Goal: Task Accomplishment & Management: Complete application form

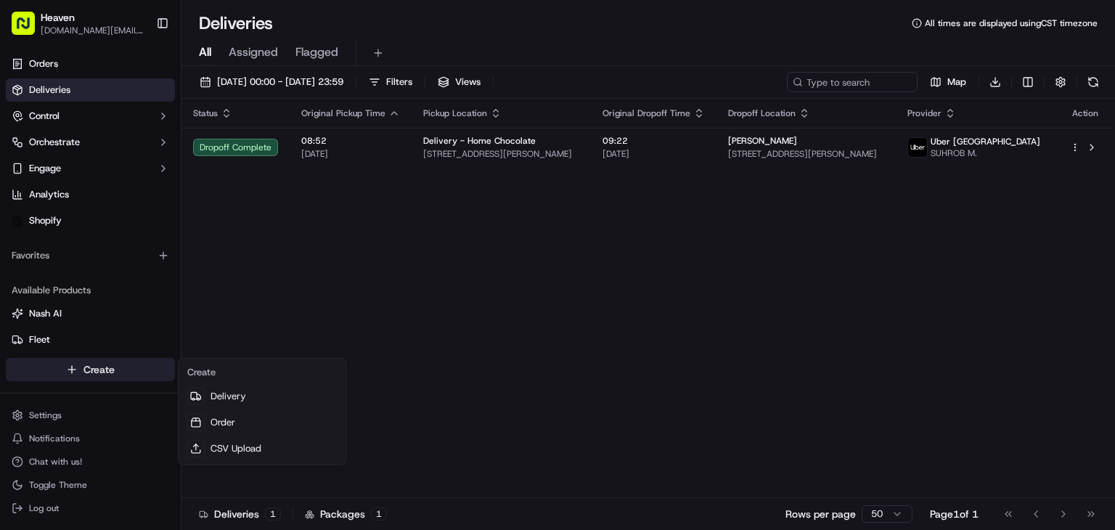
click at [98, 364] on html "Heaven [DOMAIN_NAME][EMAIL_ADDRESS][DOMAIN_NAME] Toggle Sidebar Orders Deliveri…" at bounding box center [557, 265] width 1115 height 530
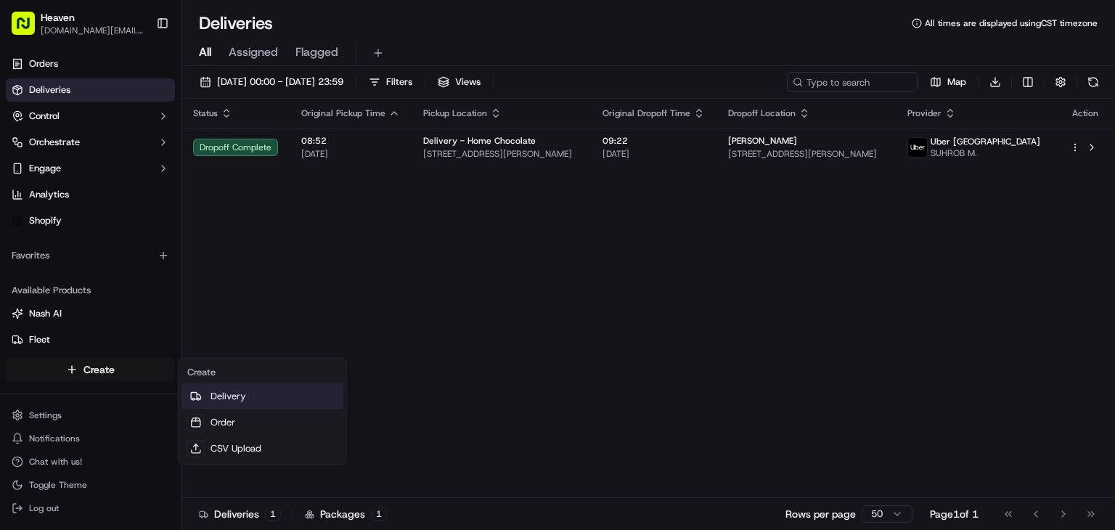
click at [234, 391] on link "Delivery" at bounding box center [262, 396] width 162 height 26
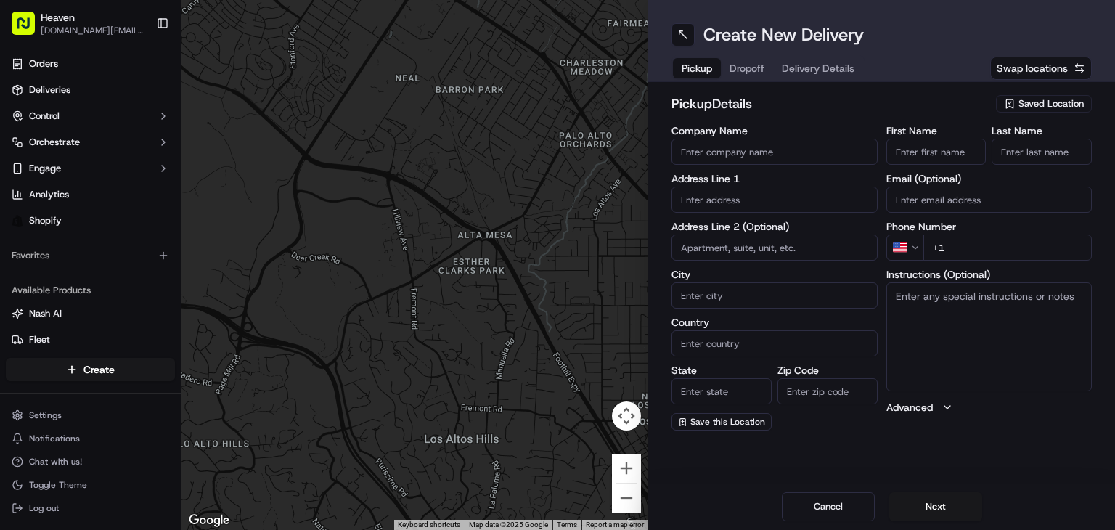
click at [1041, 99] on span "Saved Location" at bounding box center [1050, 103] width 65 height 13
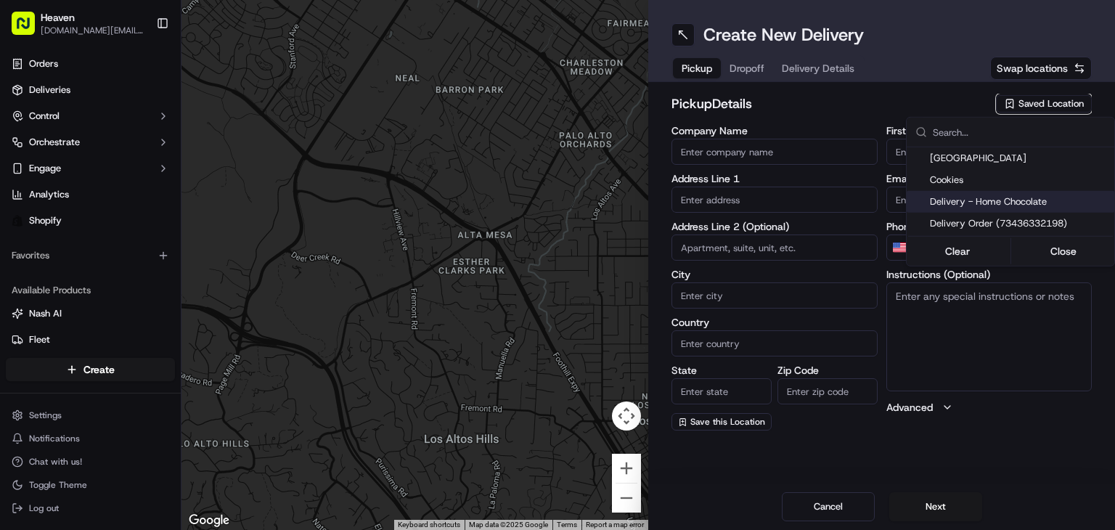
click at [990, 197] on span "Delivery - Home Chocolate" at bounding box center [1019, 201] width 179 height 13
type input "Delivery - Home Chocolate"
type input "[STREET_ADDRESS][PERSON_NAME]"
type input "[GEOGRAPHIC_DATA]"
type input "CA"
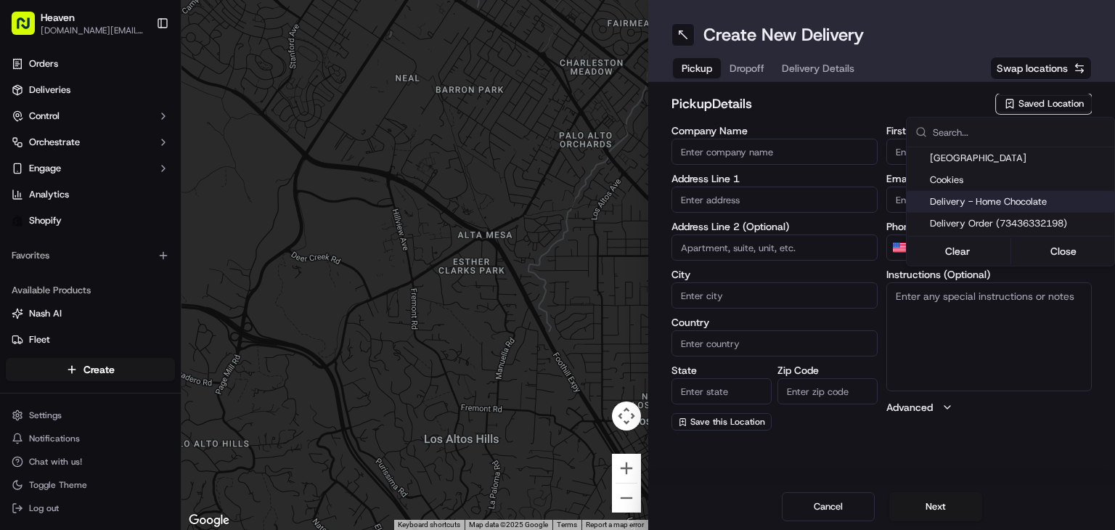
type input "MB"
type input "R2W 5J7"
type input "Home Chocolate - Delivery"
type input "Order"
type input "[PHONE_NUMBER]"
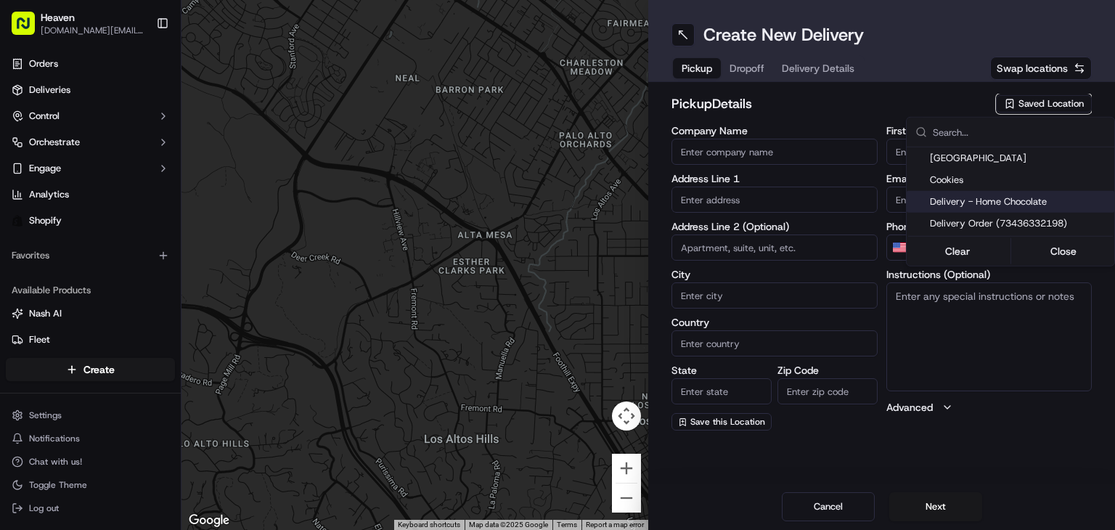
type textarea "Please park to [STREET_ADDRESS][PERSON_NAME], and call [PHONE_NUMBER]. We will …"
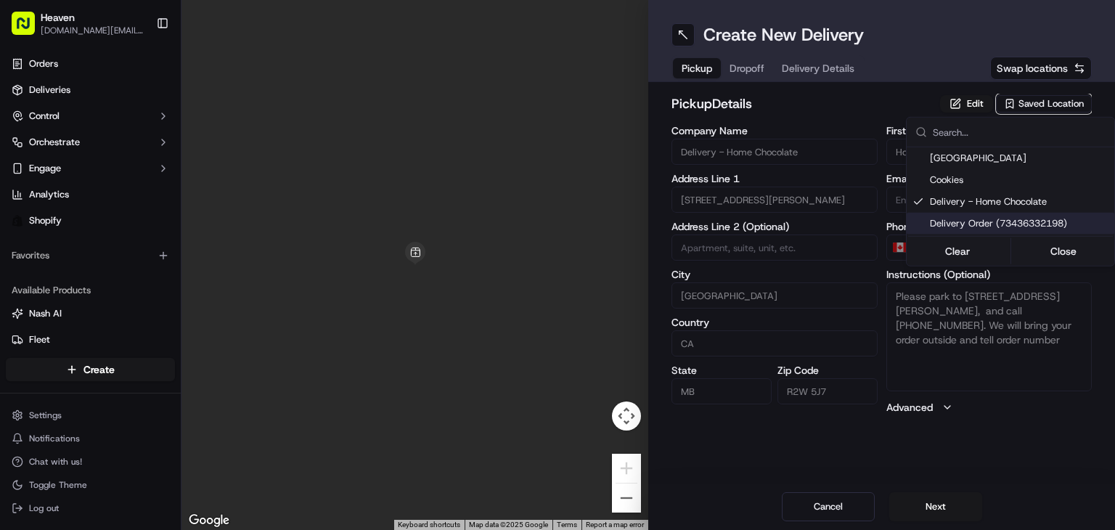
click at [944, 506] on html "Heaven [DOMAIN_NAME][EMAIL_ADDRESS][DOMAIN_NAME] Toggle Sidebar Orders Deliveri…" at bounding box center [557, 265] width 1115 height 530
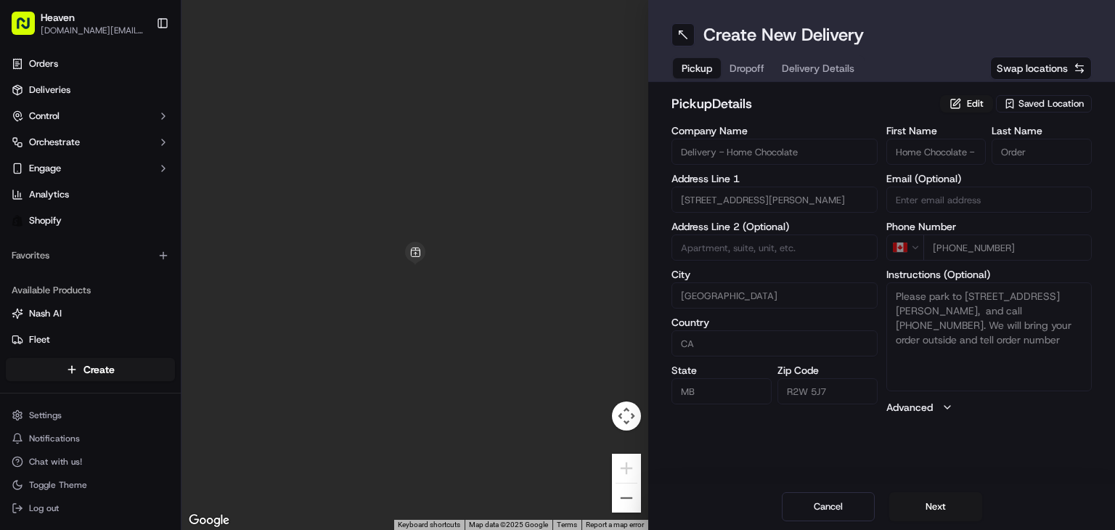
click at [944, 506] on button "Next" at bounding box center [935, 506] width 93 height 29
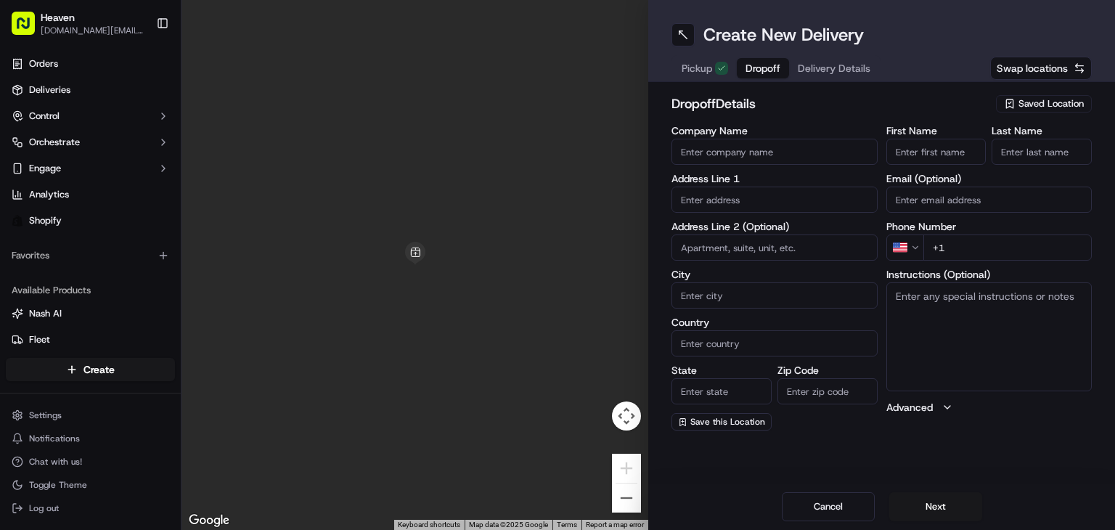
click at [935, 150] on input "First Name" at bounding box center [936, 152] width 100 height 26
paste input "[PERSON_NAME]"
type input "[PERSON_NAME]"
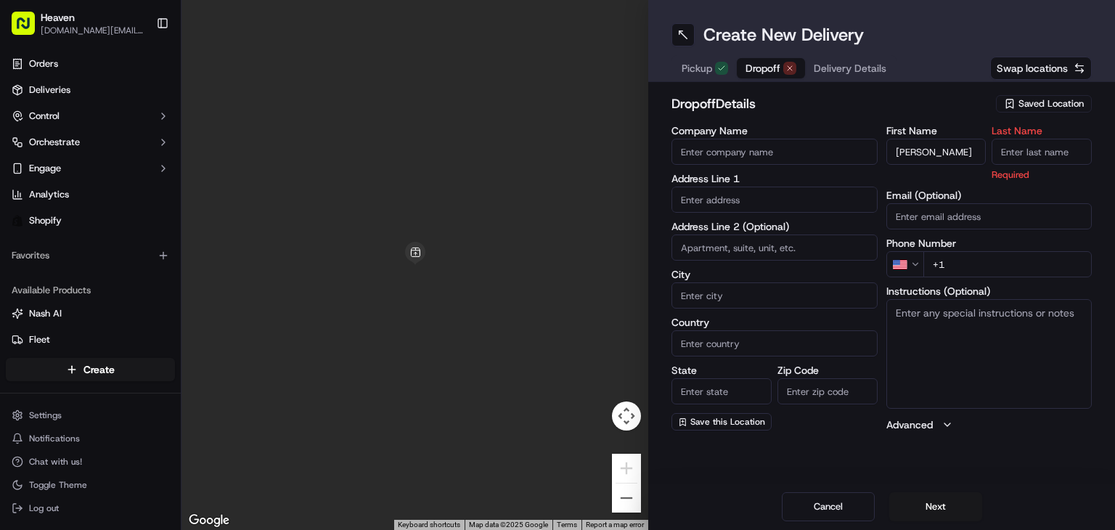
click at [1003, 155] on input "Last Name" at bounding box center [1041, 152] width 100 height 26
paste input "[PERSON_NAME]"
type input "[PERSON_NAME]"
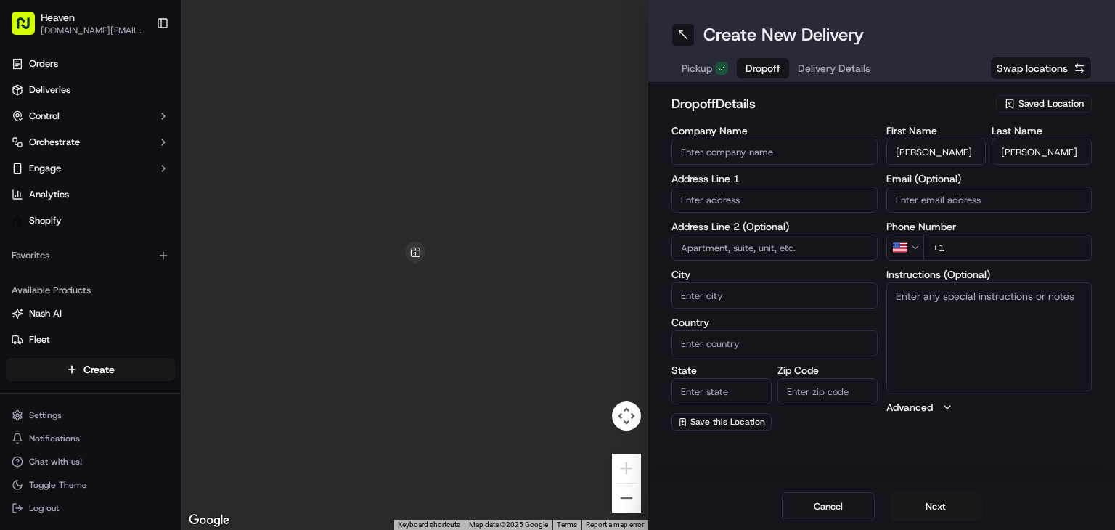
click at [955, 204] on input "Email (Optional)" at bounding box center [989, 200] width 206 height 26
paste input "[EMAIL_ADDRESS][DOMAIN_NAME]"
type input "[EMAIL_ADDRESS][DOMAIN_NAME]"
click at [915, 250] on html "Heaven [DOMAIN_NAME][EMAIL_ADDRESS][DOMAIN_NAME] Toggle Sidebar Orders Deliveri…" at bounding box center [557, 265] width 1115 height 530
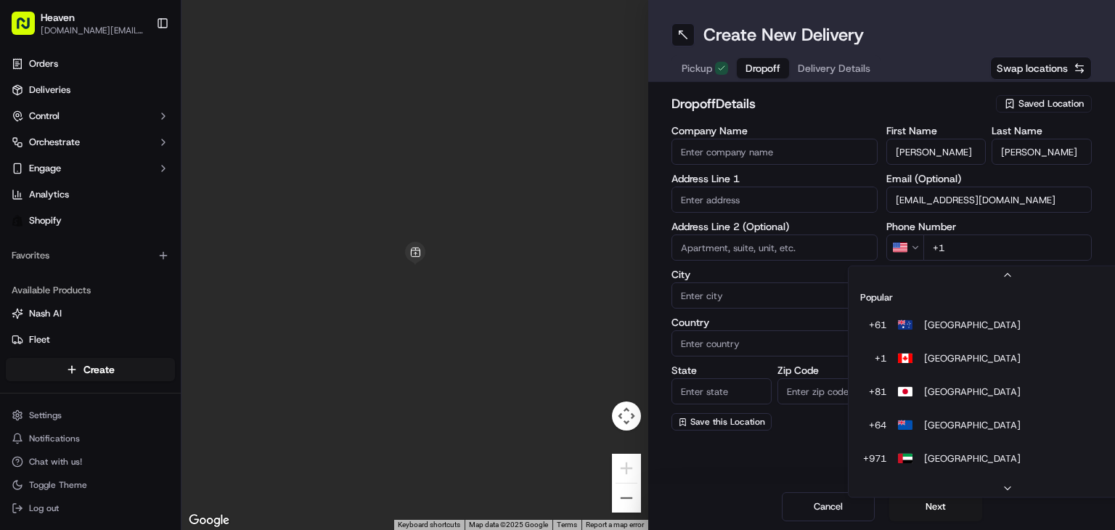
scroll to position [62, 0]
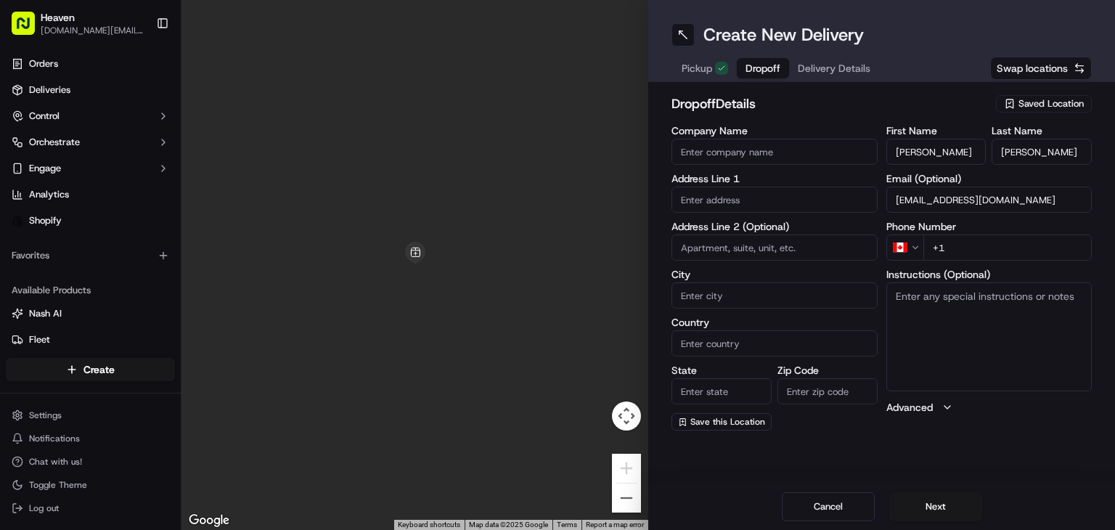
click at [968, 243] on input "+1" at bounding box center [1007, 247] width 169 height 26
paste input "[PHONE_NUMBER]"
type input "[PHONE_NUMBER]"
click at [743, 197] on input "text" at bounding box center [774, 200] width 206 height 26
paste input "[STREET_ADDRESS]"
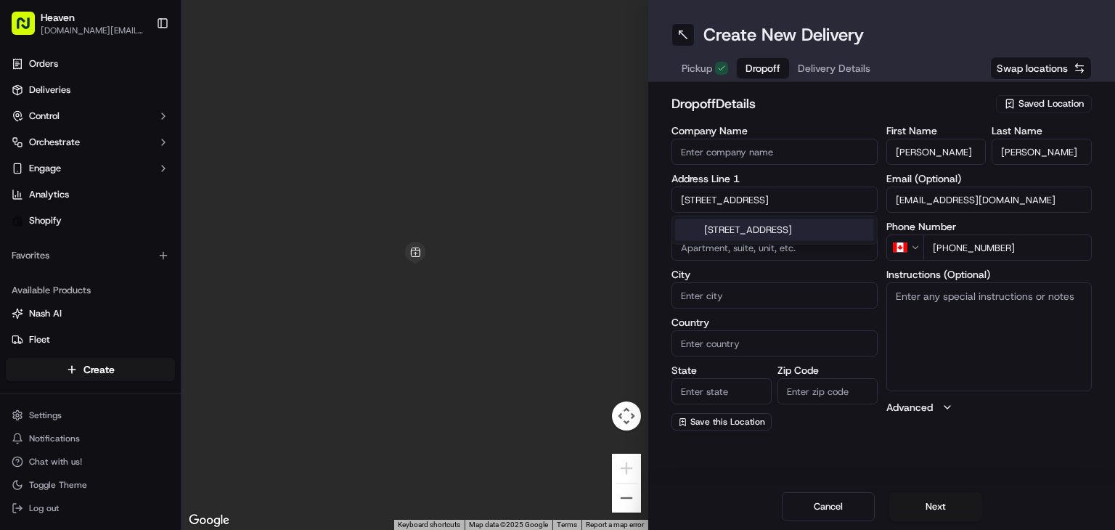
click at [761, 233] on div "[STREET_ADDRESS]" at bounding box center [774, 230] width 199 height 22
type input "[STREET_ADDRESS]"
type input "[GEOGRAPHIC_DATA]"
type input "MB"
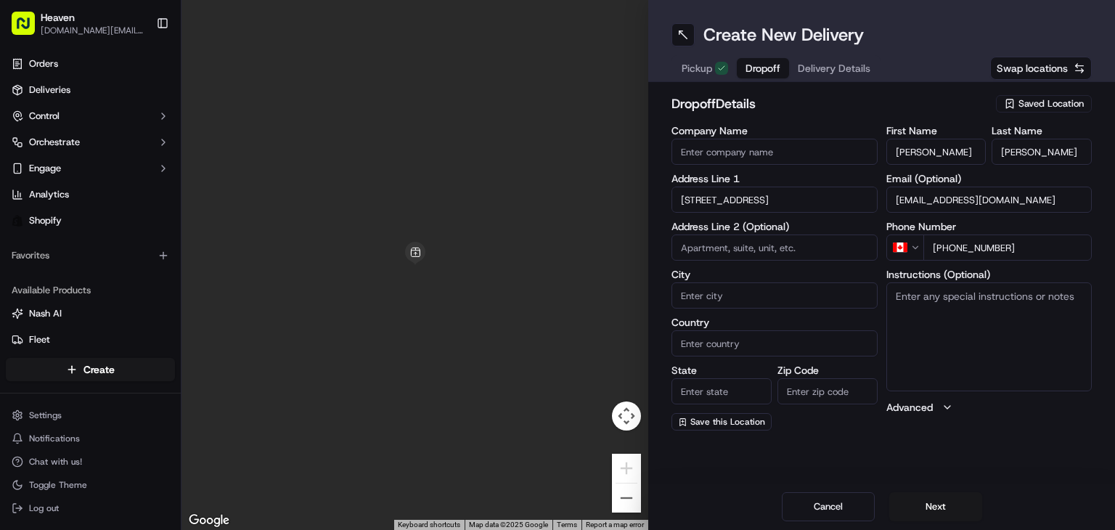
type input "R2M 0H8"
type input "[STREET_ADDRESS]"
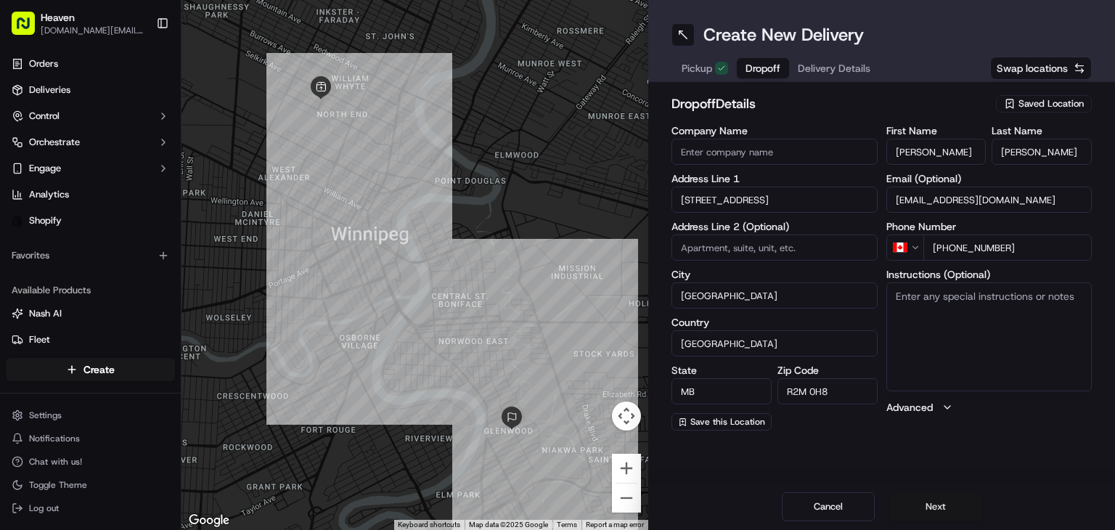
click at [923, 503] on button "Next" at bounding box center [935, 506] width 93 height 29
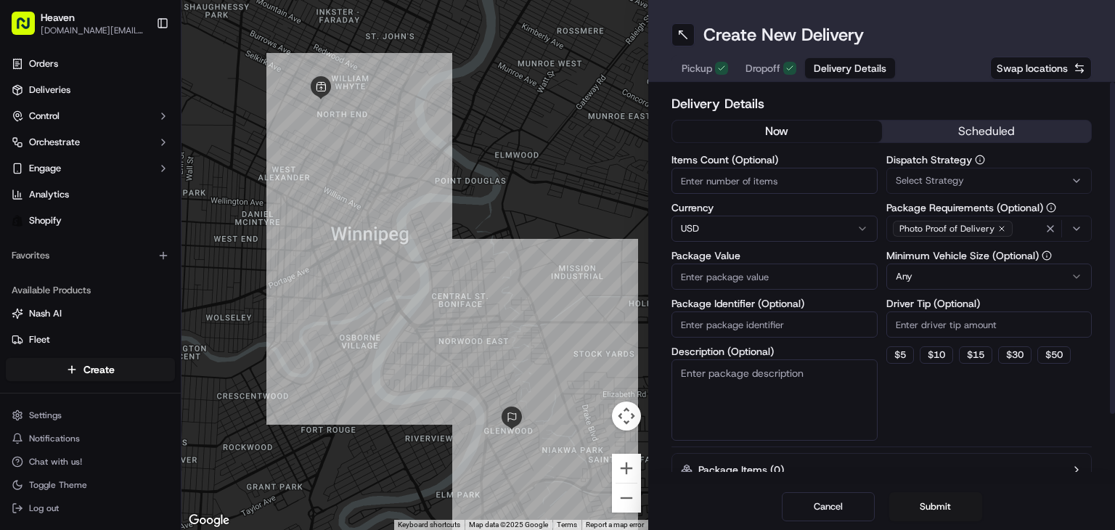
click at [757, 176] on input "Items Count (Optional)" at bounding box center [774, 181] width 206 height 26
type input "1"
click at [752, 221] on html "Heaven [DOMAIN_NAME][EMAIL_ADDRESS][DOMAIN_NAME] Toggle Sidebar Orders Deliveri…" at bounding box center [557, 265] width 1115 height 530
click at [723, 279] on input "Package Value" at bounding box center [774, 276] width 206 height 26
paste input "900.95"
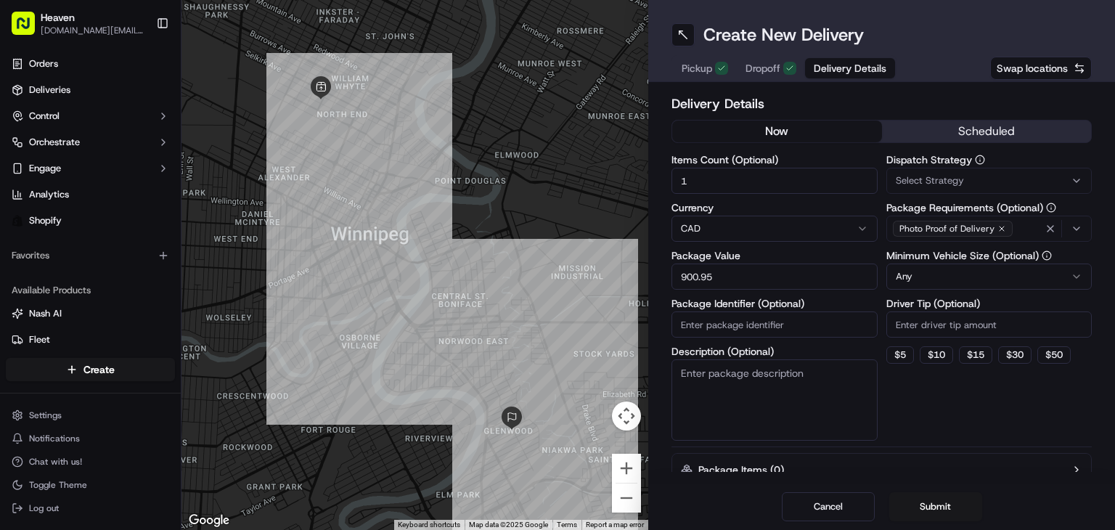
type input "900.95"
click at [733, 326] on input "Package Identifier (Optional)" at bounding box center [774, 324] width 206 height 26
paste input "HN1318"
type input "HN1318"
click at [949, 509] on button "Submit" at bounding box center [935, 506] width 93 height 29
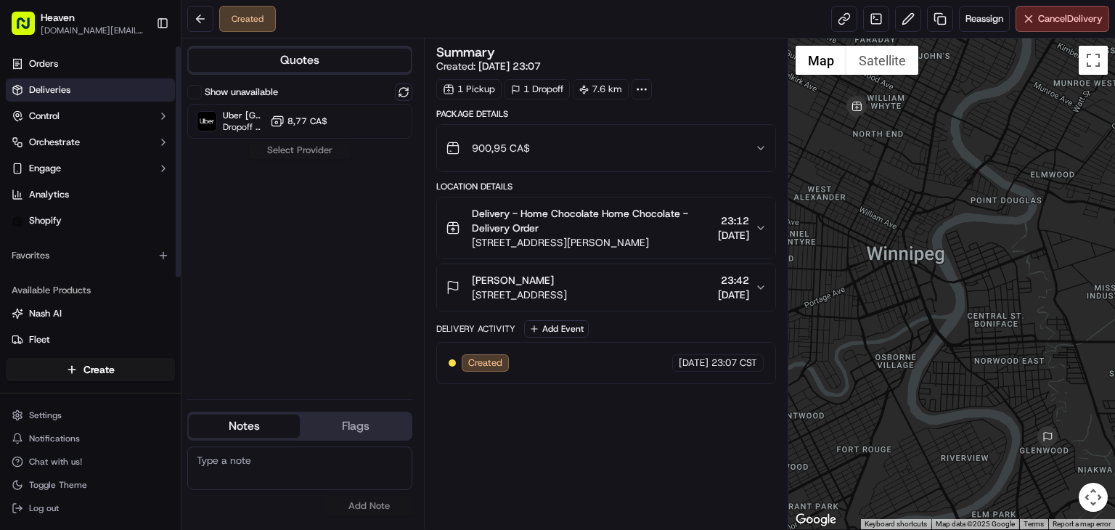
click at [86, 85] on link "Deliveries" at bounding box center [90, 89] width 169 height 23
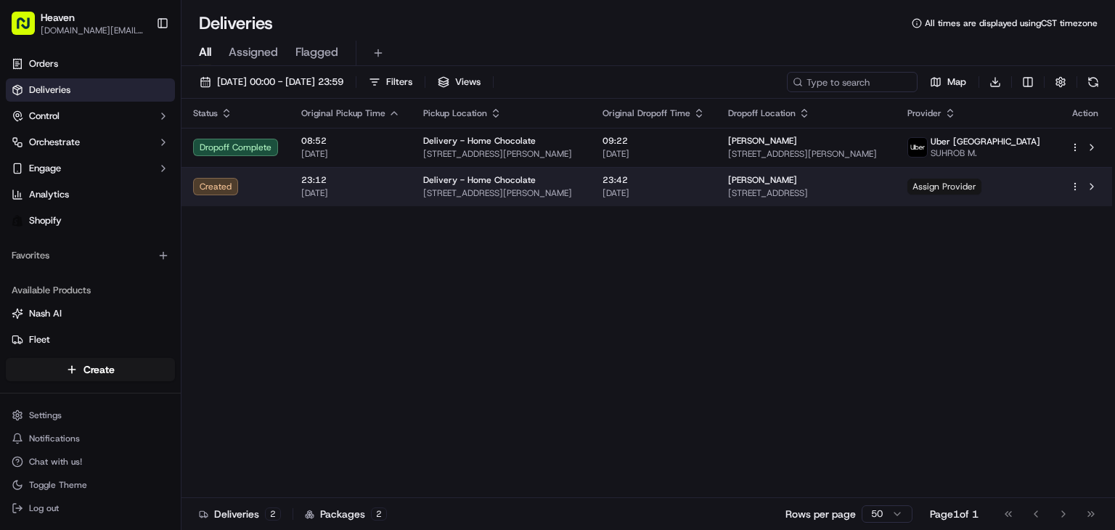
click at [981, 186] on span "Assign Provider" at bounding box center [944, 187] width 74 height 16
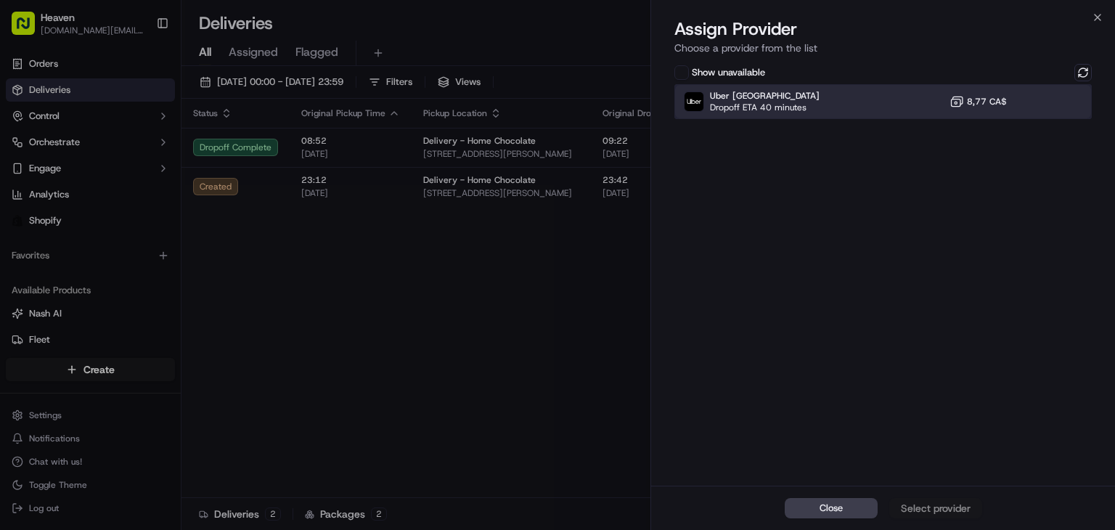
click at [917, 99] on div "Uber Canada Dropoff ETA 40 minutes 8,77 CA$" at bounding box center [882, 101] width 417 height 35
click at [931, 502] on div "Assign Provider" at bounding box center [935, 508] width 71 height 15
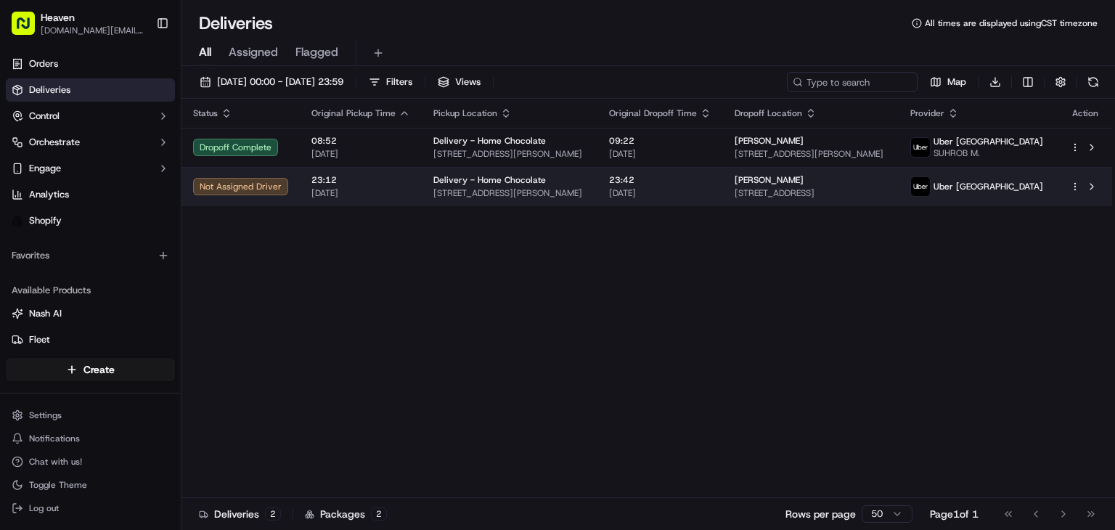
click at [711, 184] on span "23:42" at bounding box center [660, 180] width 102 height 12
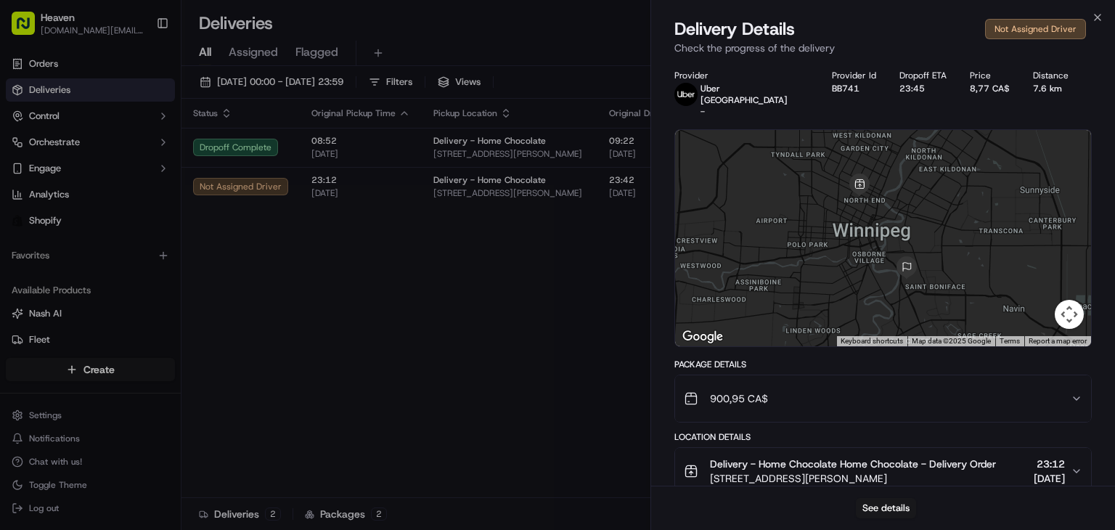
scroll to position [145, 0]
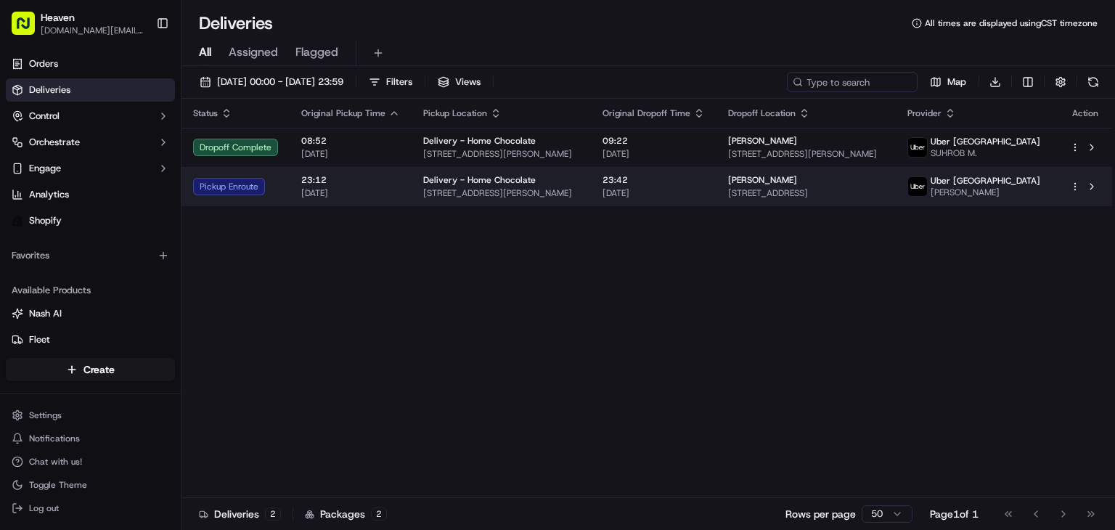
click at [705, 182] on span "23:42" at bounding box center [653, 180] width 102 height 12
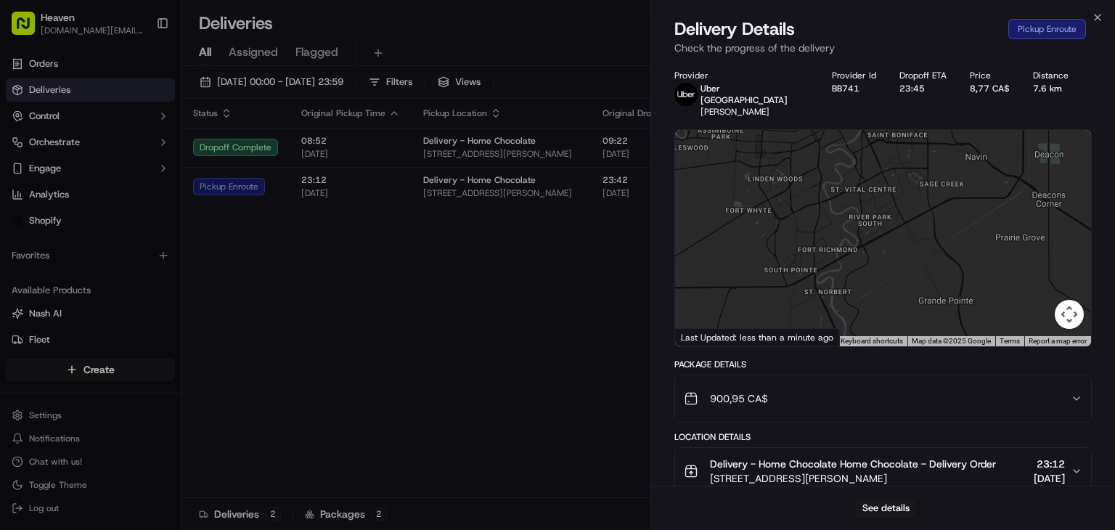
drag, startPoint x: 824, startPoint y: 219, endPoint x: 846, endPoint y: 316, distance: 99.1
click at [846, 316] on div at bounding box center [883, 238] width 416 height 216
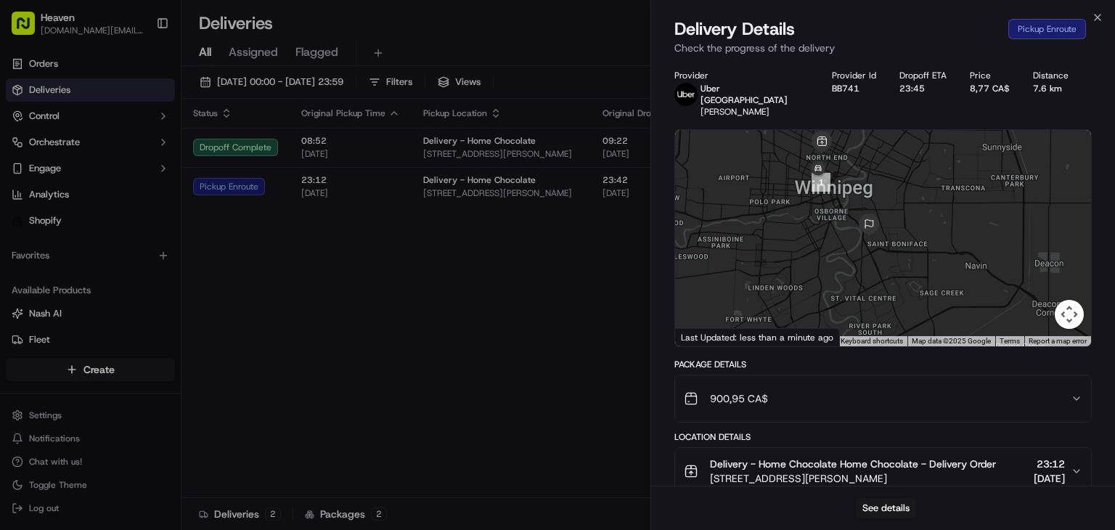
drag, startPoint x: 845, startPoint y: 245, endPoint x: 822, endPoint y: 290, distance: 50.3
click at [822, 290] on div at bounding box center [883, 238] width 416 height 216
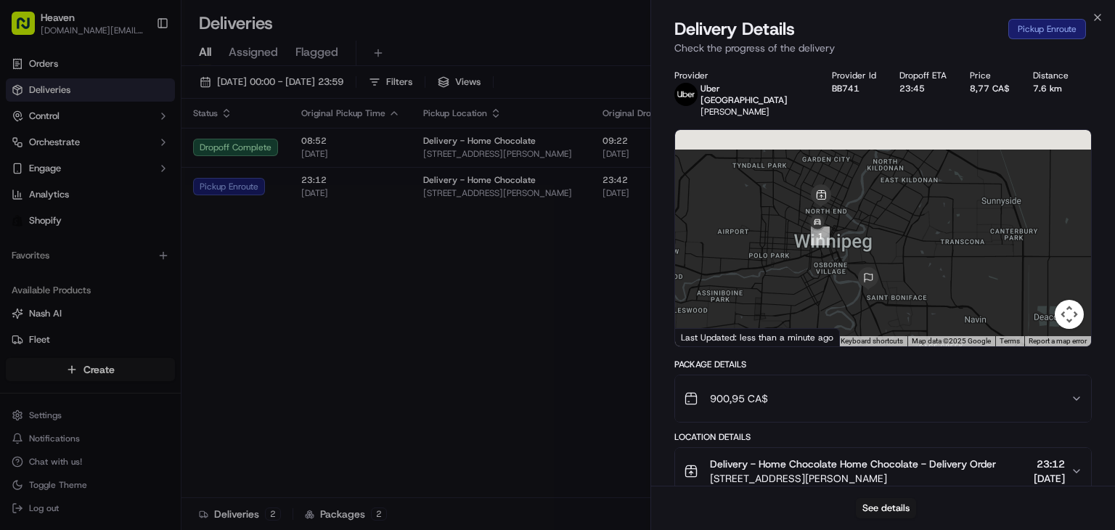
drag, startPoint x: 832, startPoint y: 233, endPoint x: 843, endPoint y: 340, distance: 107.2
click at [843, 340] on div "Provider Uber [GEOGRAPHIC_DATA] [PERSON_NAME] Provider Id BB741 Dropoff ETA 23:…" at bounding box center [882, 397] width 417 height 655
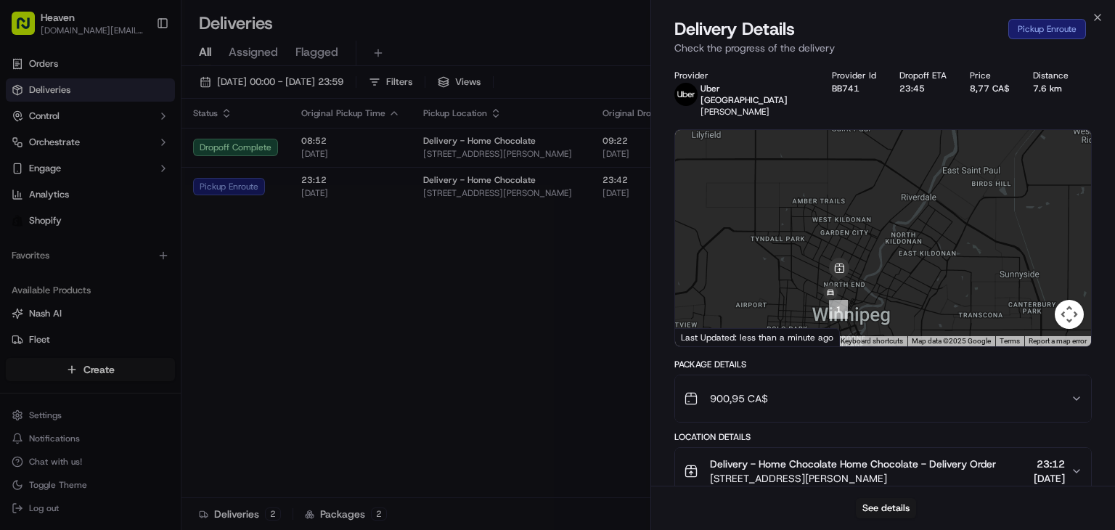
drag, startPoint x: 859, startPoint y: 269, endPoint x: 876, endPoint y: 313, distance: 46.6
click at [876, 313] on div at bounding box center [883, 238] width 416 height 216
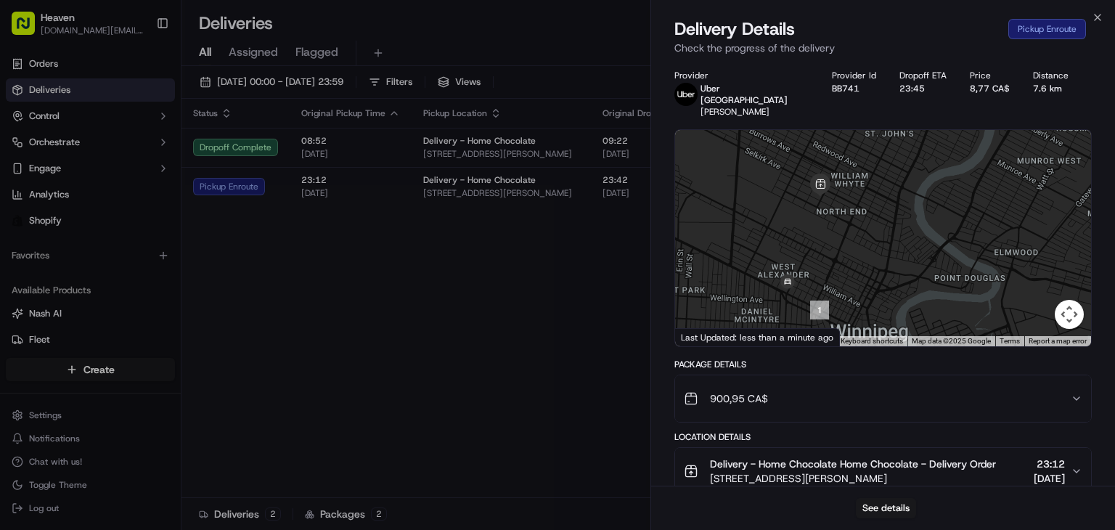
drag, startPoint x: 853, startPoint y: 284, endPoint x: 882, endPoint y: 192, distance: 96.4
click at [882, 192] on div at bounding box center [883, 238] width 416 height 216
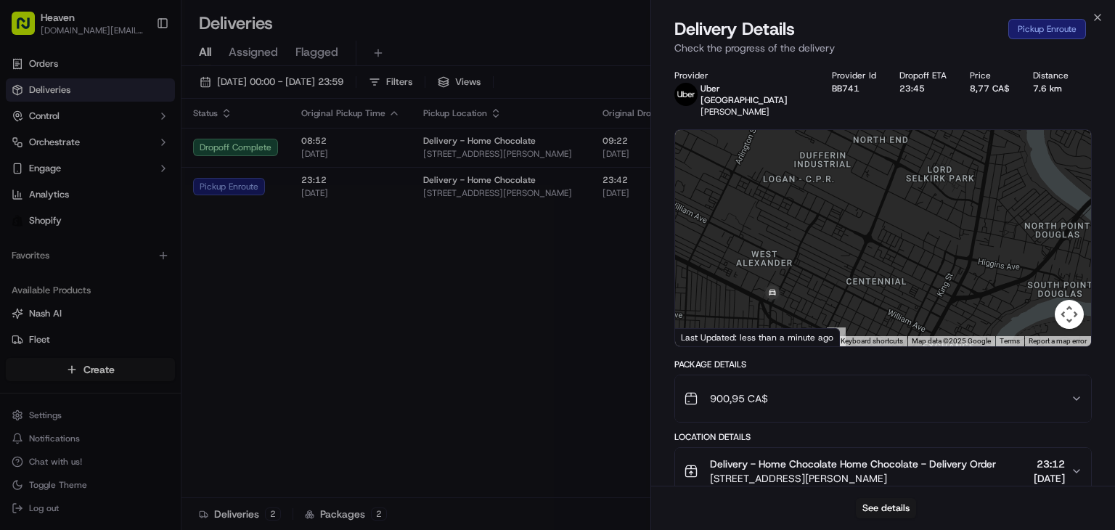
drag, startPoint x: 845, startPoint y: 239, endPoint x: 923, endPoint y: 175, distance: 101.1
click at [923, 175] on div at bounding box center [883, 238] width 416 height 216
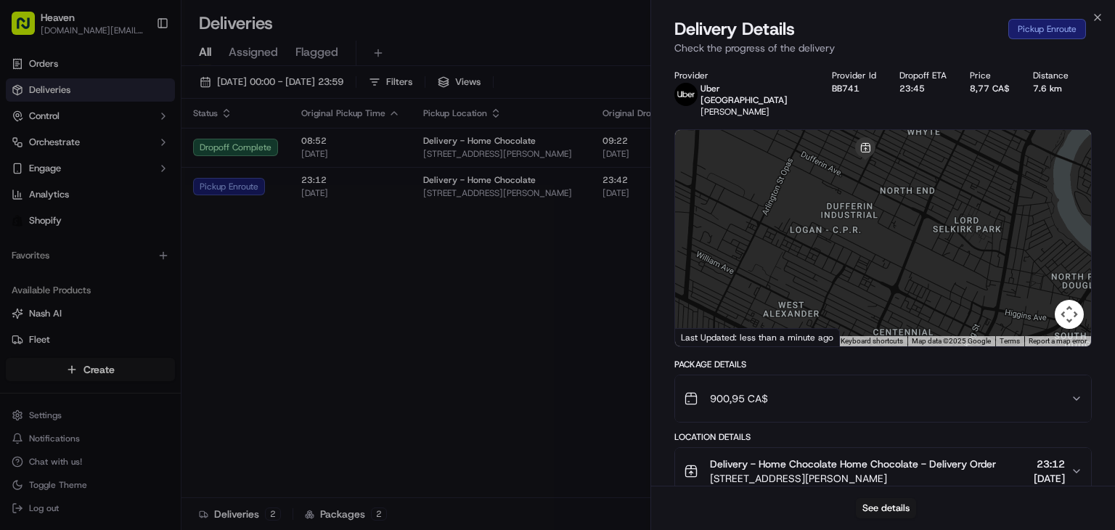
drag, startPoint x: 896, startPoint y: 195, endPoint x: 913, endPoint y: 250, distance: 56.9
click at [913, 250] on div at bounding box center [883, 238] width 416 height 216
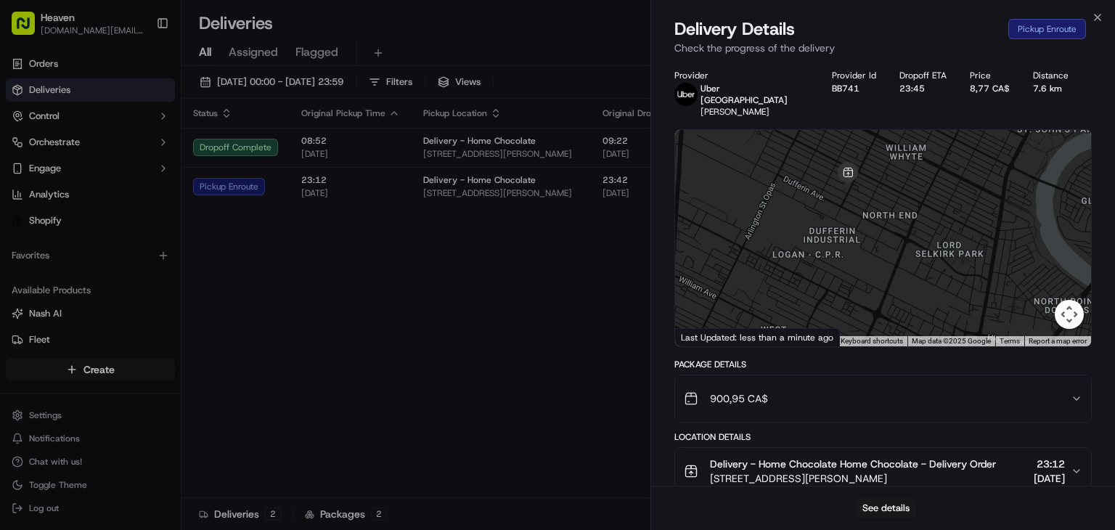
drag, startPoint x: 897, startPoint y: 230, endPoint x: 885, endPoint y: 246, distance: 19.7
click at [885, 246] on div at bounding box center [883, 238] width 416 height 216
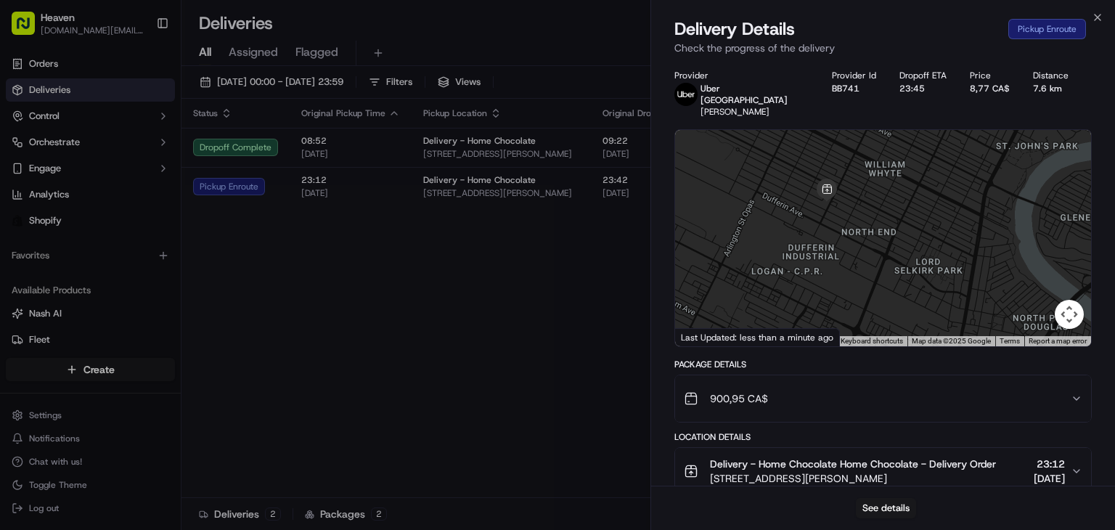
drag, startPoint x: 888, startPoint y: 240, endPoint x: 864, endPoint y: 259, distance: 30.5
click at [864, 259] on div at bounding box center [883, 238] width 416 height 216
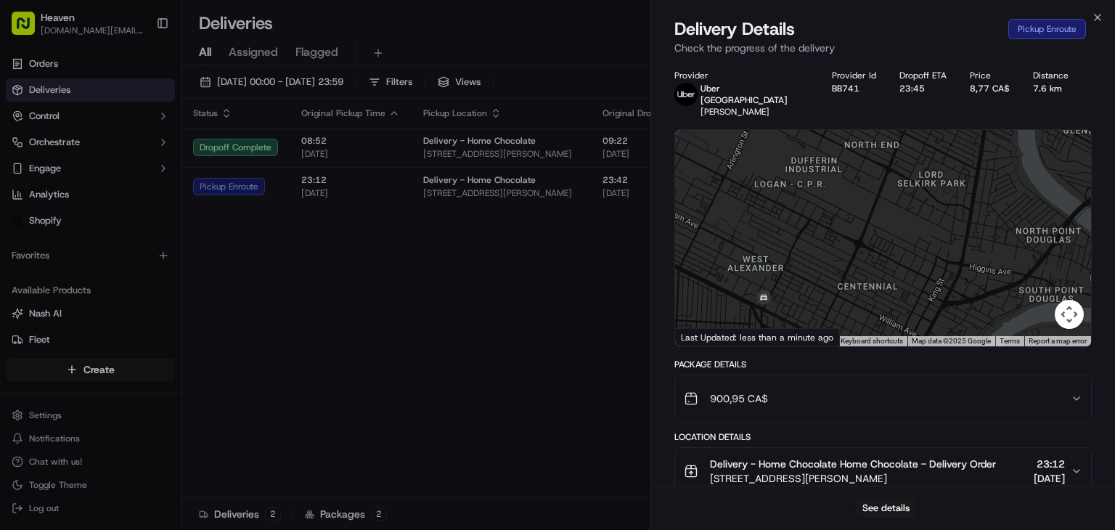
drag, startPoint x: 878, startPoint y: 245, endPoint x: 884, endPoint y: 149, distance: 96.0
click at [884, 151] on div at bounding box center [883, 238] width 416 height 216
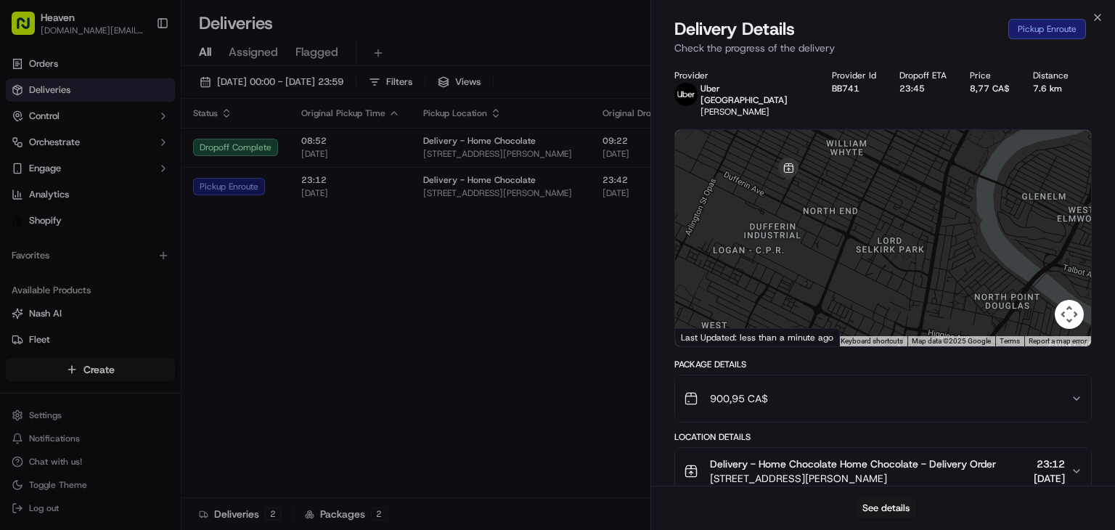
drag, startPoint x: 888, startPoint y: 227, endPoint x: 840, endPoint y: 302, distance: 88.8
click at [840, 302] on div at bounding box center [883, 238] width 416 height 216
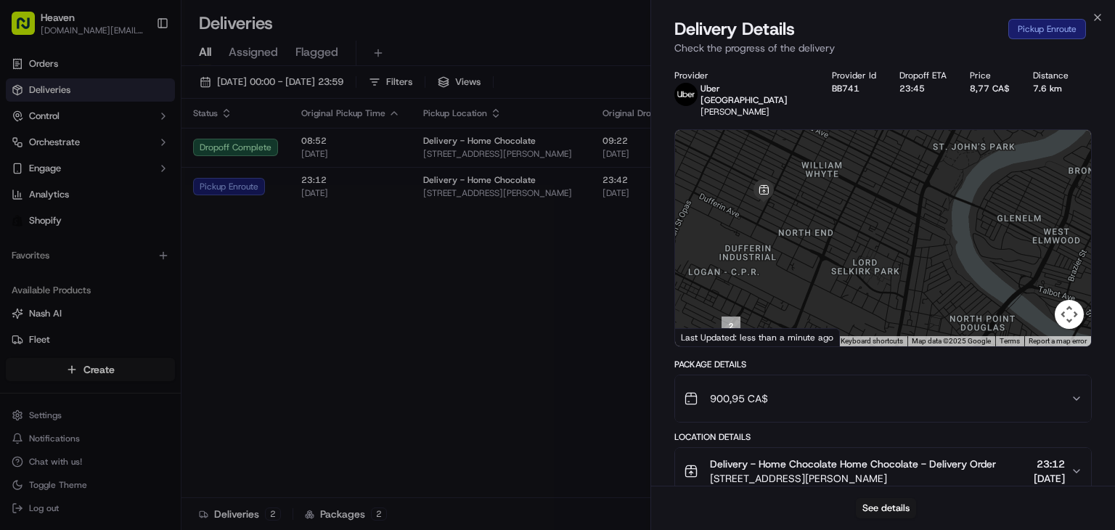
drag, startPoint x: 813, startPoint y: 236, endPoint x: 790, endPoint y: 256, distance: 30.9
click at [790, 256] on div at bounding box center [883, 238] width 416 height 216
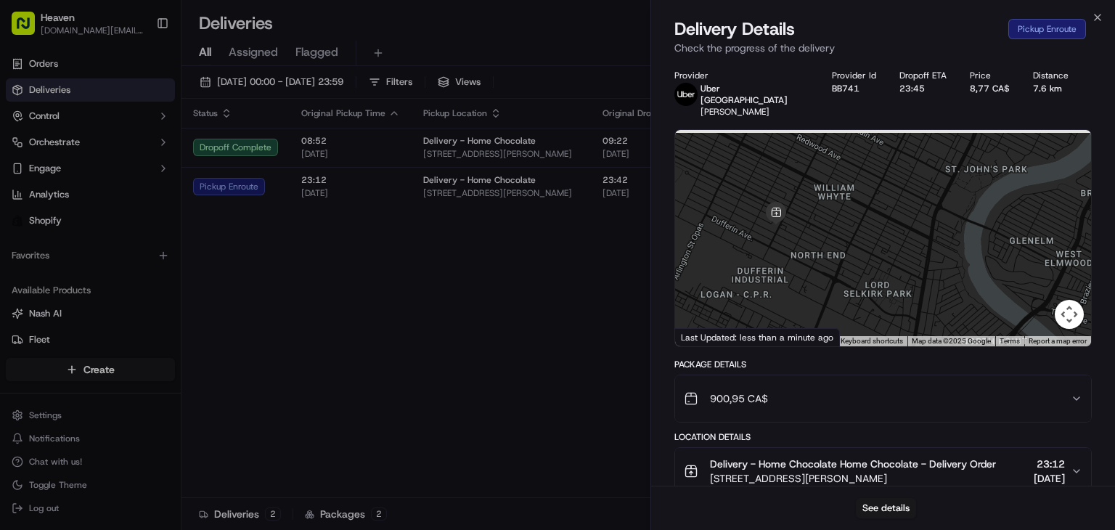
drag, startPoint x: 802, startPoint y: 239, endPoint x: 814, endPoint y: 263, distance: 26.9
click at [814, 263] on div at bounding box center [883, 238] width 416 height 216
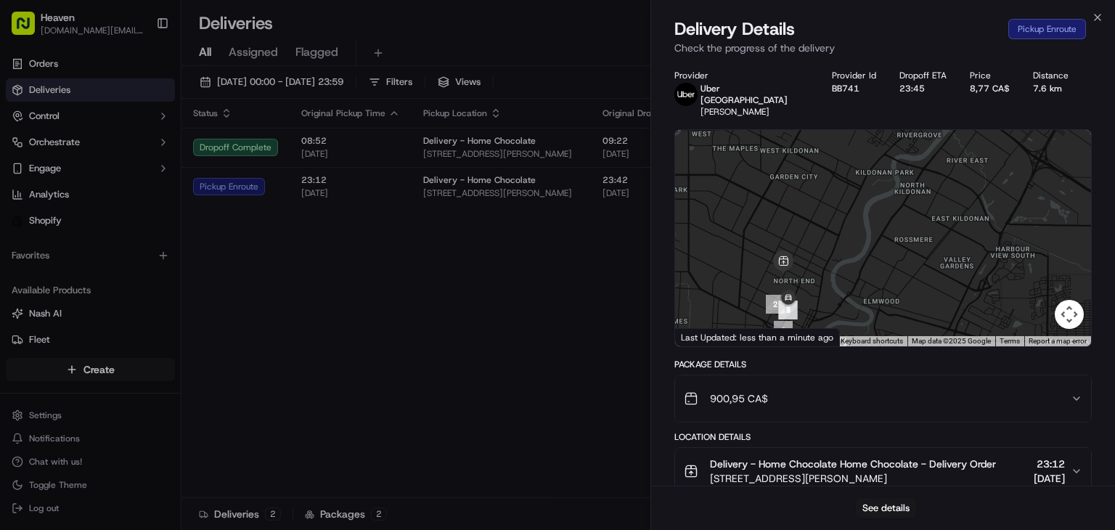
drag, startPoint x: 810, startPoint y: 242, endPoint x: 793, endPoint y: 266, distance: 29.6
click at [793, 266] on div at bounding box center [883, 238] width 416 height 216
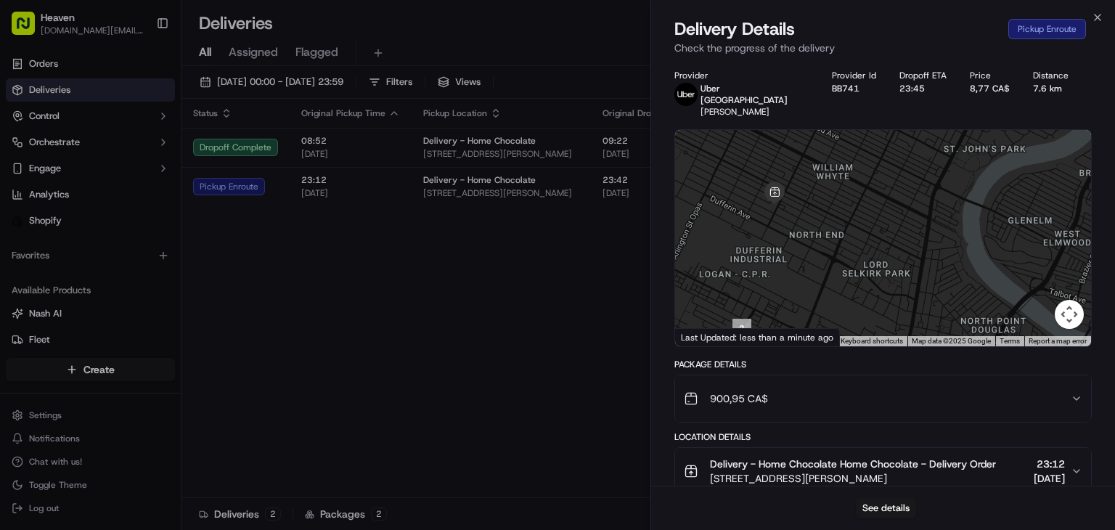
drag, startPoint x: 790, startPoint y: 259, endPoint x: 810, endPoint y: 229, distance: 36.6
click at [810, 228] on div at bounding box center [883, 238] width 416 height 216
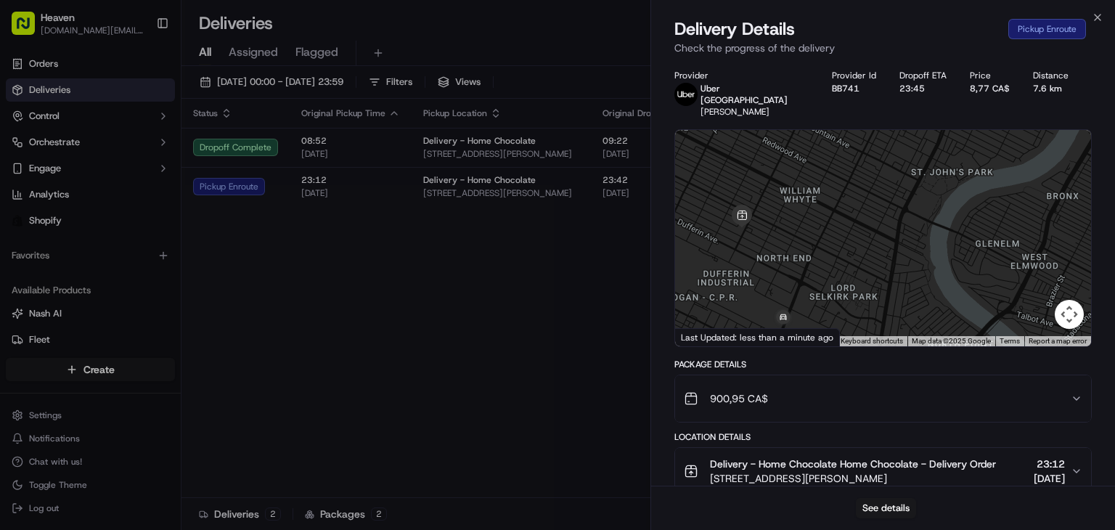
drag, startPoint x: 826, startPoint y: 250, endPoint x: 792, endPoint y: 274, distance: 41.7
click at [792, 274] on div at bounding box center [883, 238] width 416 height 216
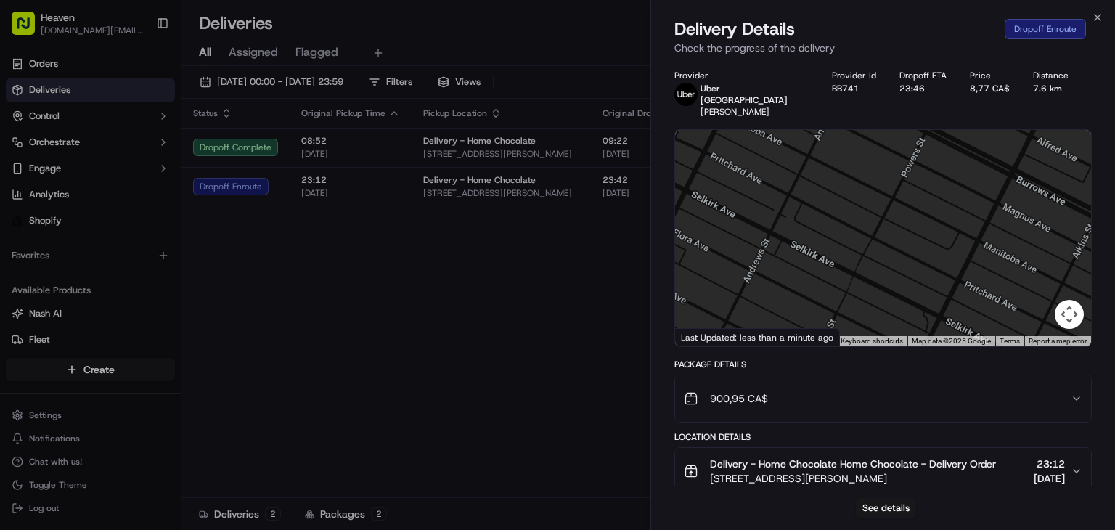
drag, startPoint x: 774, startPoint y: 227, endPoint x: 909, endPoint y: 227, distance: 135.0
click at [909, 227] on div at bounding box center [883, 238] width 416 height 216
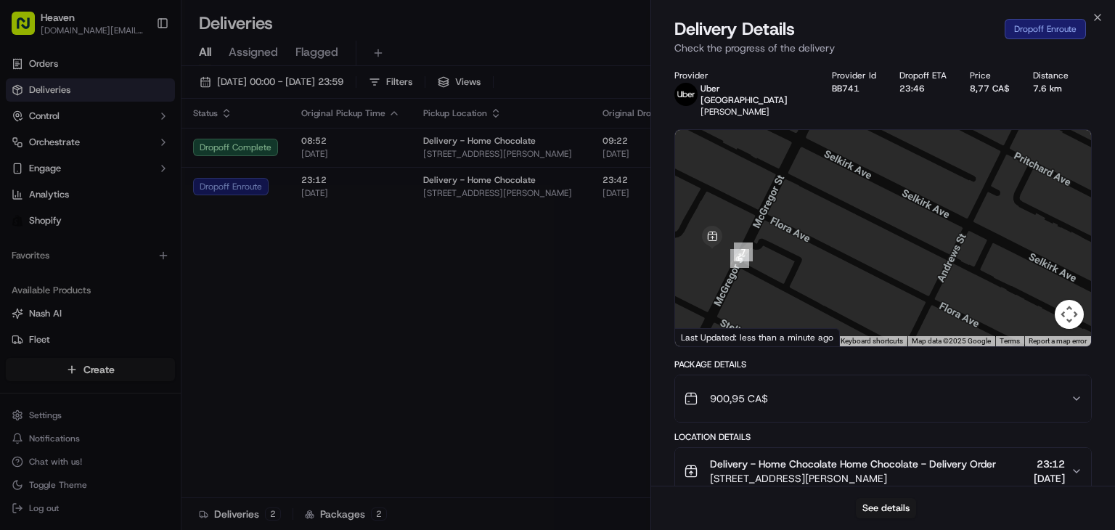
drag, startPoint x: 804, startPoint y: 236, endPoint x: 986, endPoint y: 208, distance: 183.6
click at [986, 208] on div at bounding box center [883, 238] width 416 height 216
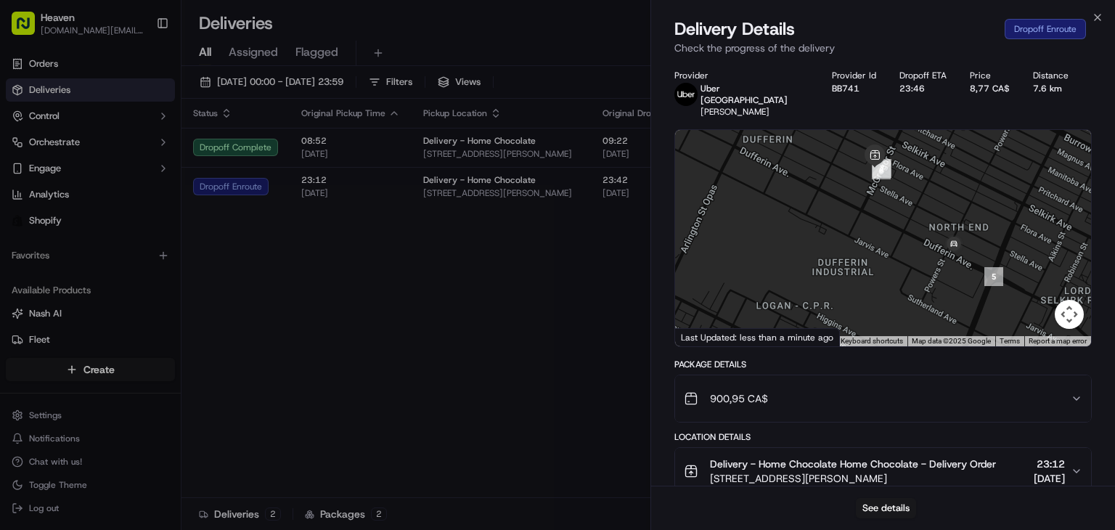
drag, startPoint x: 898, startPoint y: 264, endPoint x: 897, endPoint y: 172, distance: 92.2
click at [897, 171] on div at bounding box center [883, 238] width 416 height 216
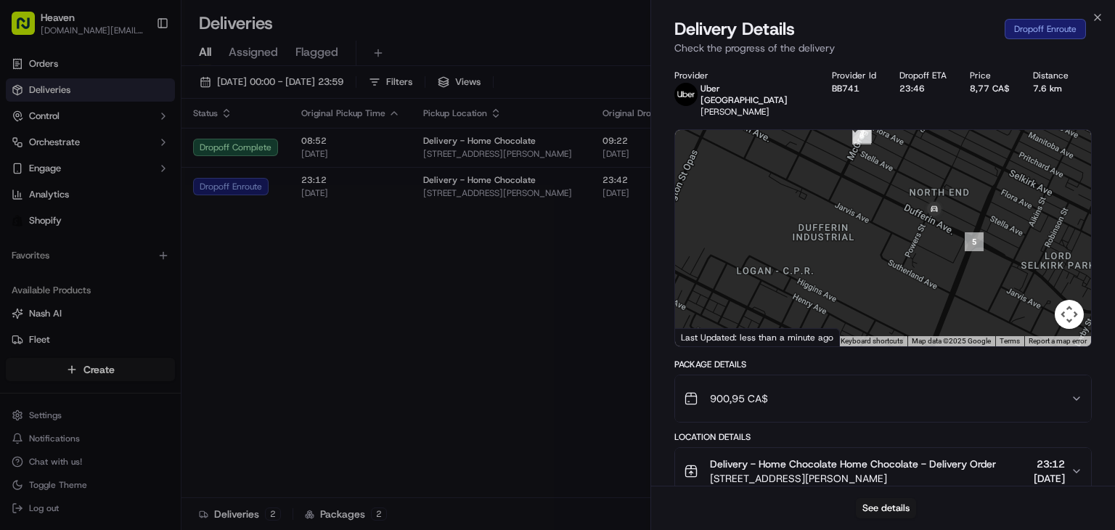
drag, startPoint x: 887, startPoint y: 226, endPoint x: 850, endPoint y: 131, distance: 102.0
click at [851, 131] on div at bounding box center [883, 238] width 416 height 216
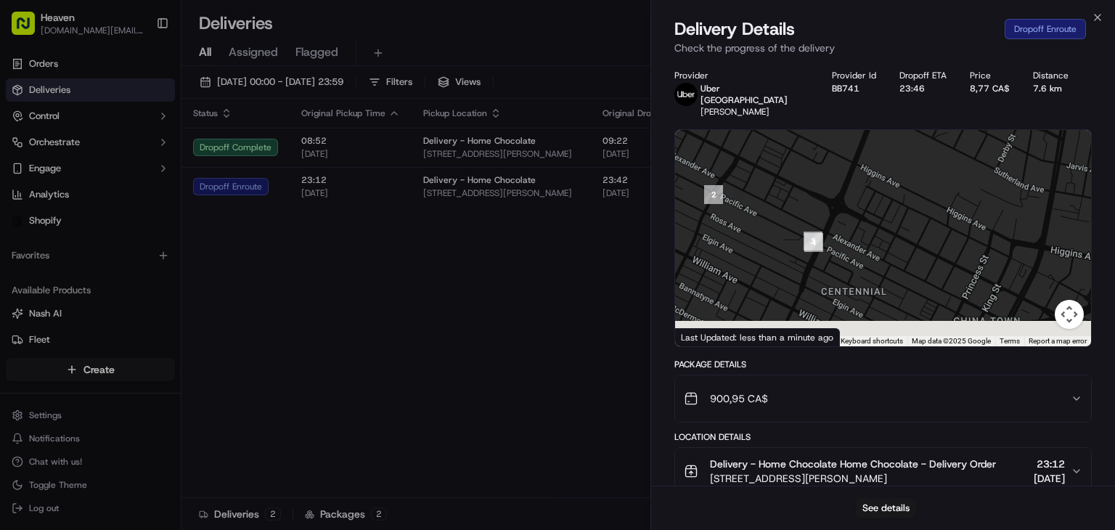
drag, startPoint x: 858, startPoint y: 191, endPoint x: 839, endPoint y: 128, distance: 65.2
click at [842, 134] on div at bounding box center [883, 238] width 416 height 216
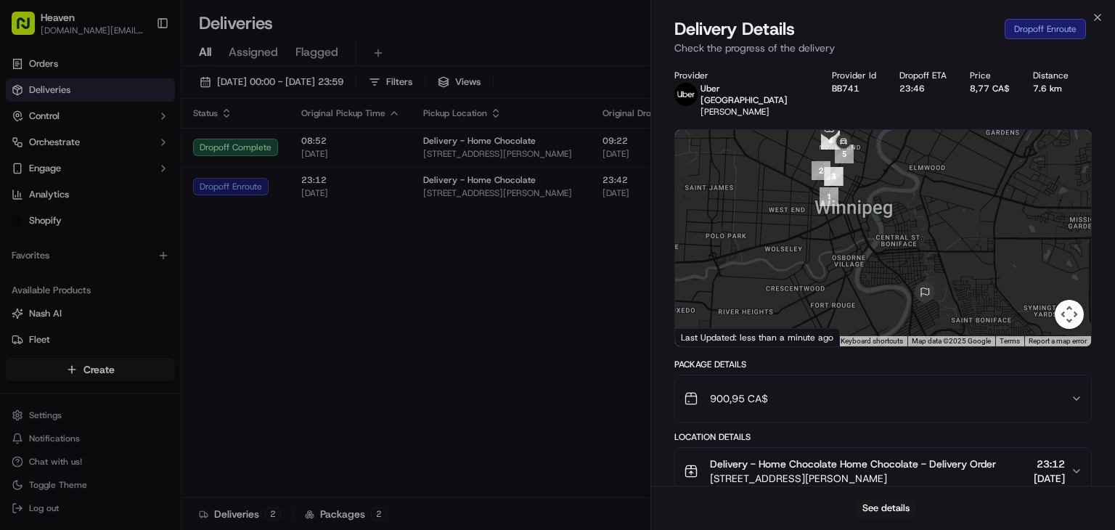
drag, startPoint x: 891, startPoint y: 251, endPoint x: 882, endPoint y: 223, distance: 29.8
click at [882, 223] on div at bounding box center [883, 238] width 416 height 216
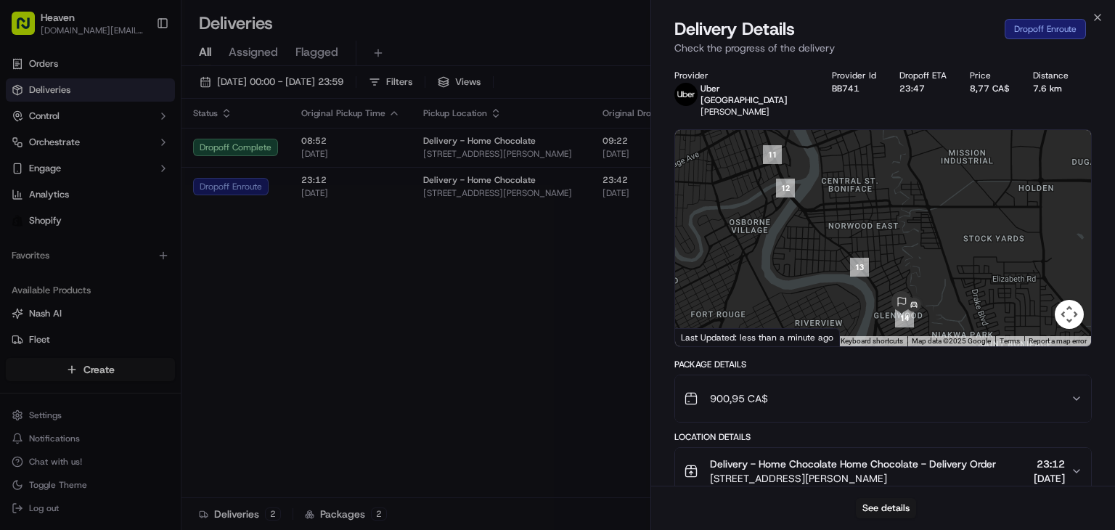
drag, startPoint x: 941, startPoint y: 274, endPoint x: 938, endPoint y: 185, distance: 88.6
click at [938, 185] on div at bounding box center [883, 238] width 416 height 216
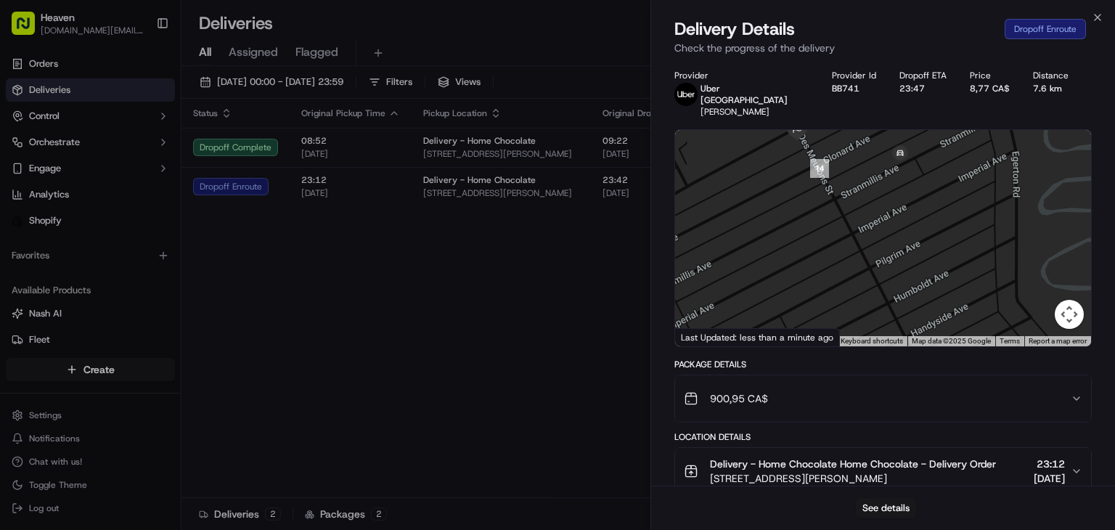
drag, startPoint x: 925, startPoint y: 254, endPoint x: 970, endPoint y: 129, distance: 132.9
click at [970, 130] on div at bounding box center [883, 238] width 416 height 216
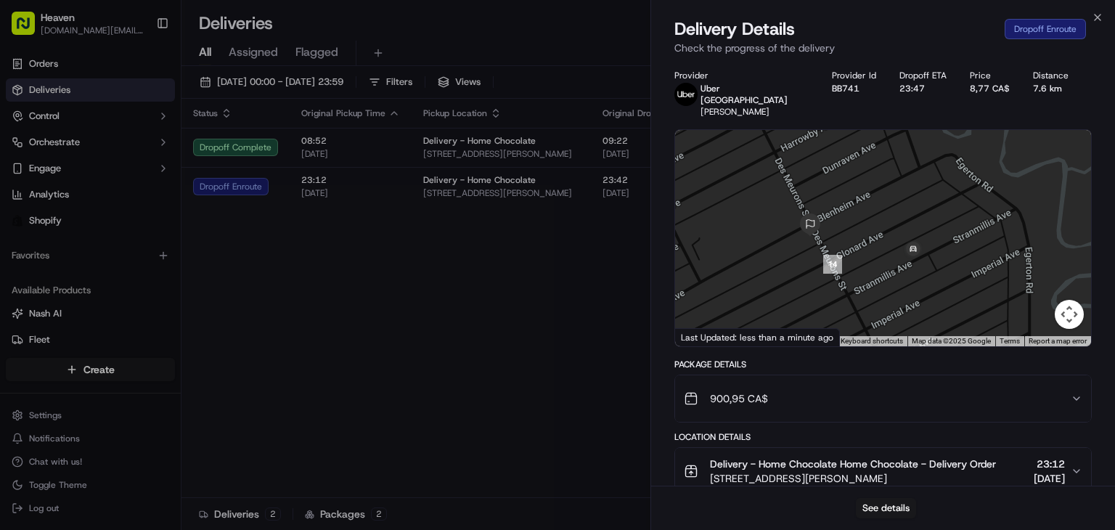
drag, startPoint x: 963, startPoint y: 243, endPoint x: 974, endPoint y: 343, distance: 100.7
click at [974, 343] on div "Provider Uber [GEOGRAPHIC_DATA] [PERSON_NAME] Provider Id BB741 Dropoff ETA 23:…" at bounding box center [882, 467] width 417 height 794
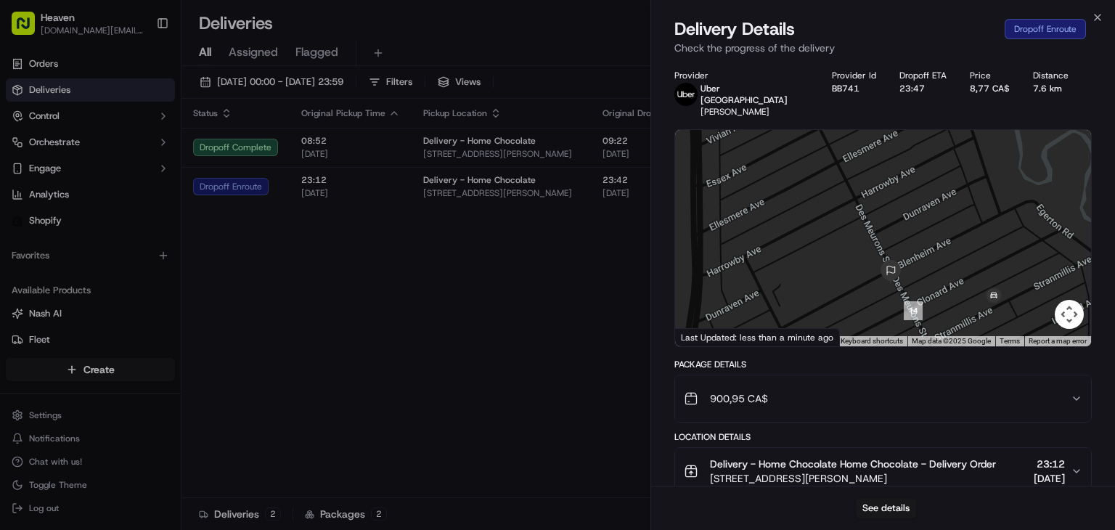
drag, startPoint x: 888, startPoint y: 255, endPoint x: 984, endPoint y: 311, distance: 110.5
click at [984, 311] on div at bounding box center [883, 238] width 416 height 216
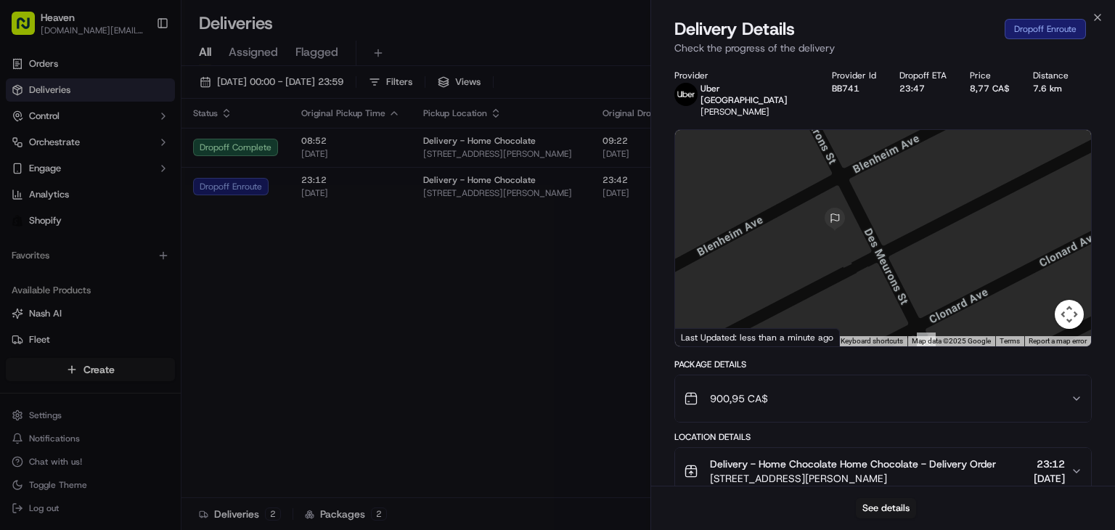
drag, startPoint x: 848, startPoint y: 239, endPoint x: 951, endPoint y: 207, distance: 108.6
click at [951, 207] on div at bounding box center [883, 238] width 416 height 216
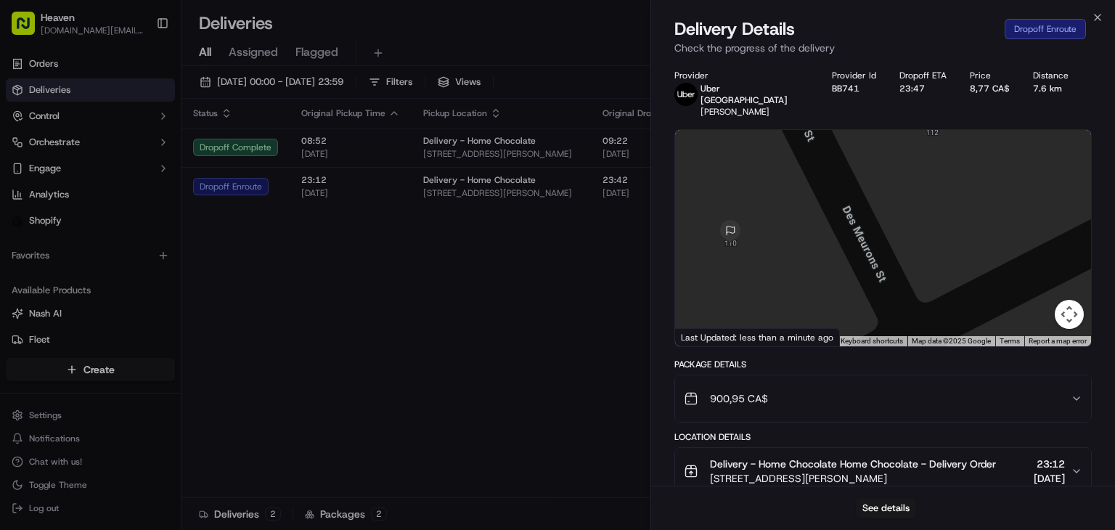
drag, startPoint x: 803, startPoint y: 187, endPoint x: 943, endPoint y: 202, distance: 140.9
click at [943, 202] on div at bounding box center [883, 238] width 416 height 216
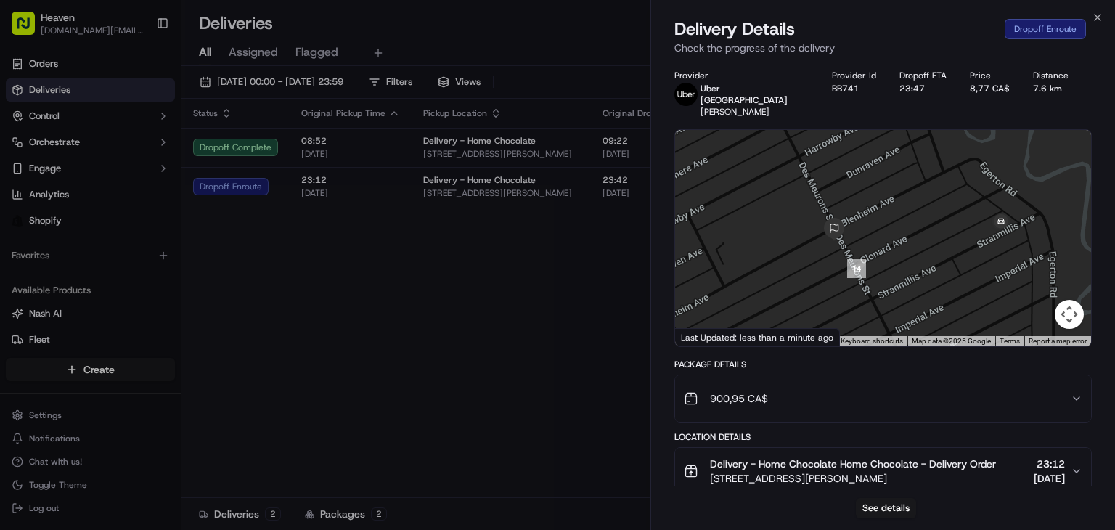
drag, startPoint x: 994, startPoint y: 204, endPoint x: 901, endPoint y: 226, distance: 94.7
click at [901, 226] on div at bounding box center [883, 238] width 416 height 216
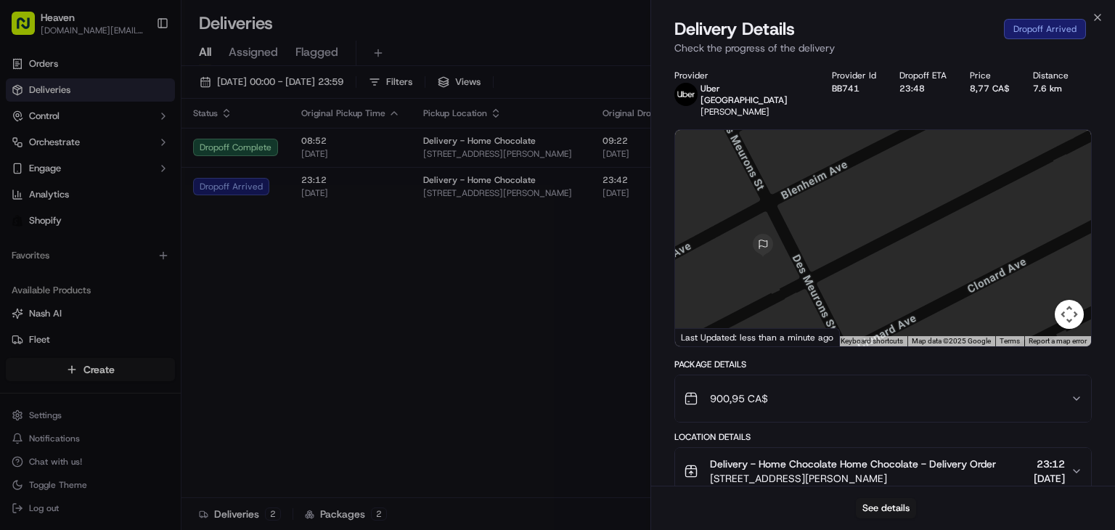
drag, startPoint x: 822, startPoint y: 216, endPoint x: 919, endPoint y: 297, distance: 126.3
click at [919, 297] on div at bounding box center [883, 238] width 416 height 216
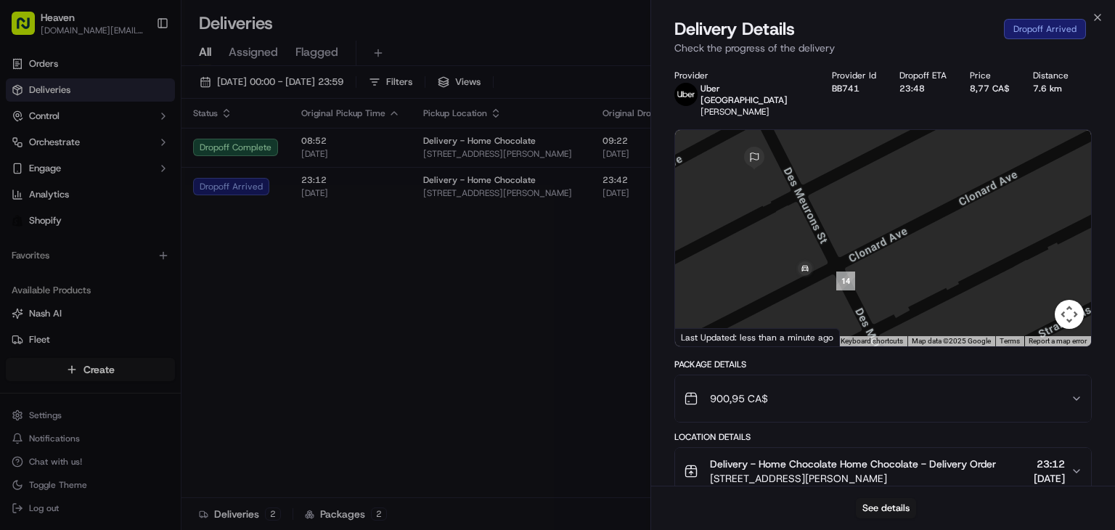
drag, startPoint x: 900, startPoint y: 285, endPoint x: 889, endPoint y: 196, distance: 89.9
click at [889, 196] on div at bounding box center [883, 238] width 416 height 216
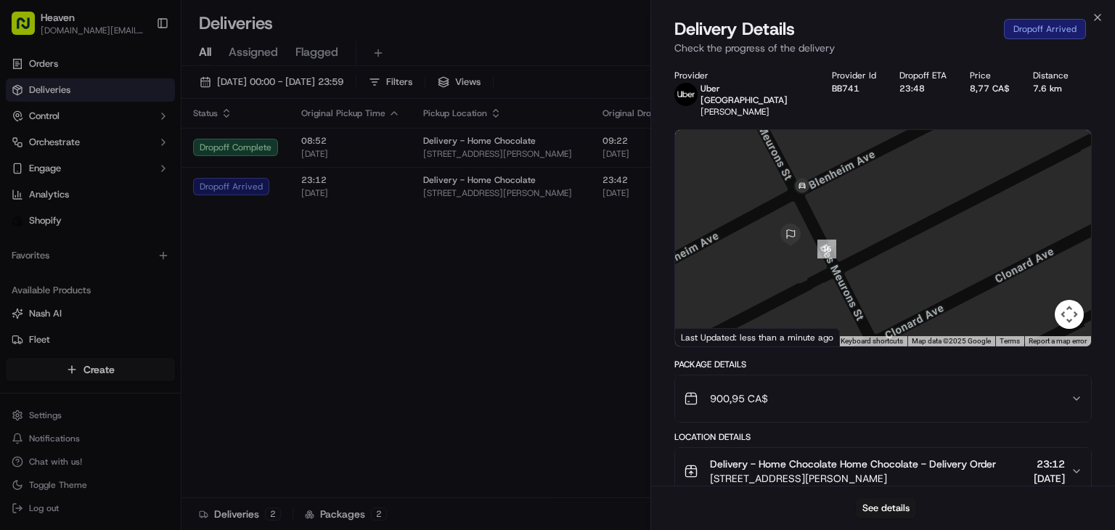
drag, startPoint x: 844, startPoint y: 207, endPoint x: 883, endPoint y: 286, distance: 88.3
click at [883, 286] on div at bounding box center [883, 238] width 416 height 216
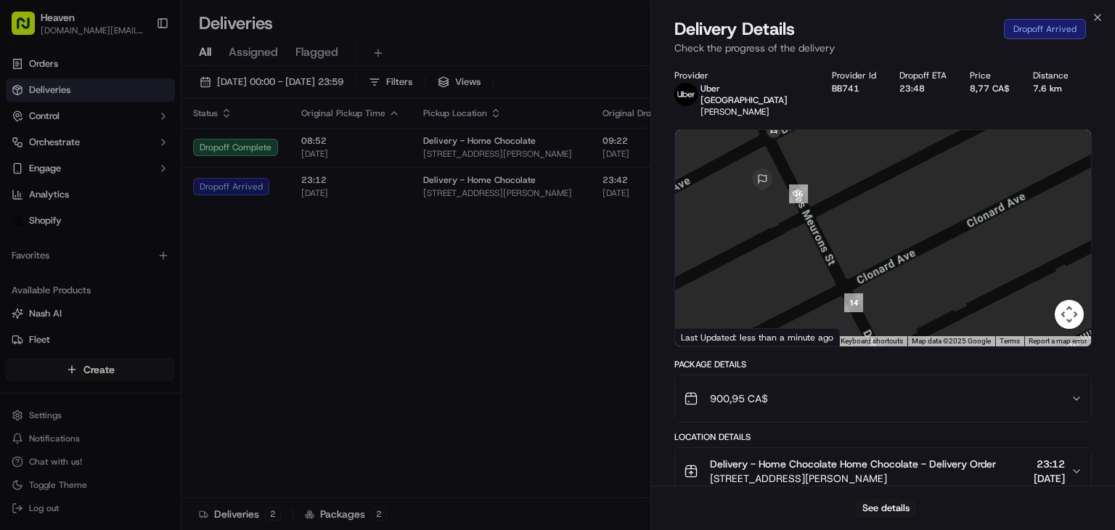
drag, startPoint x: 873, startPoint y: 229, endPoint x: 845, endPoint y: 171, distance: 65.2
click at [845, 171] on div at bounding box center [883, 238] width 416 height 216
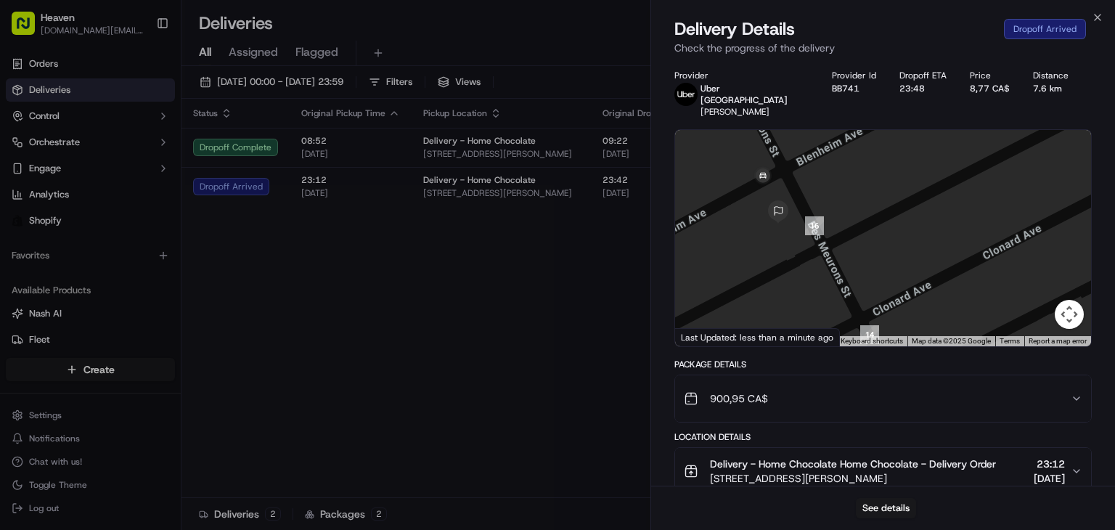
drag, startPoint x: 835, startPoint y: 172, endPoint x: 851, endPoint y: 205, distance: 36.7
click at [851, 205] on div at bounding box center [883, 238] width 416 height 216
click at [1053, 393] on img "button" at bounding box center [1054, 398] width 20 height 20
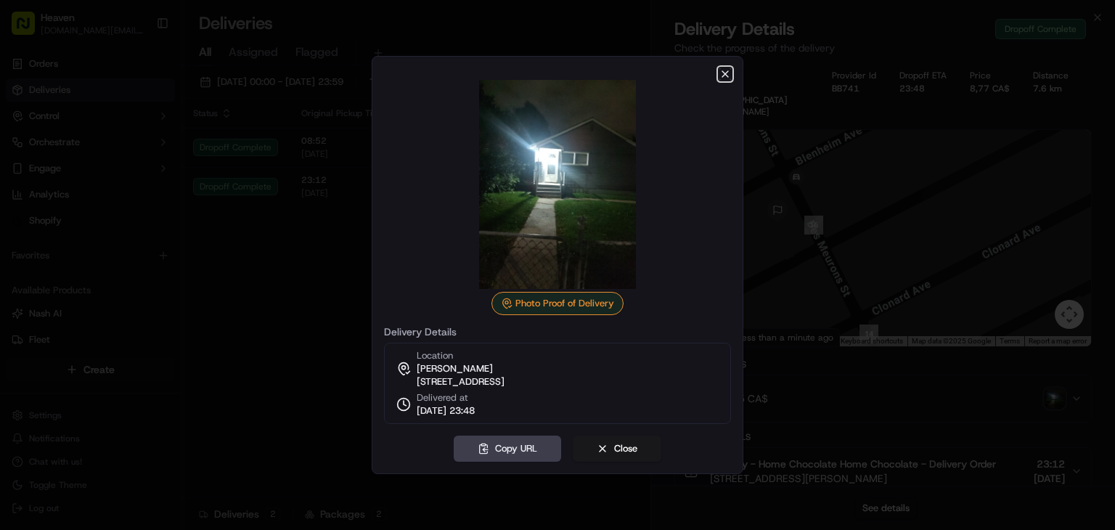
click at [723, 71] on icon "button" at bounding box center [725, 74] width 6 height 6
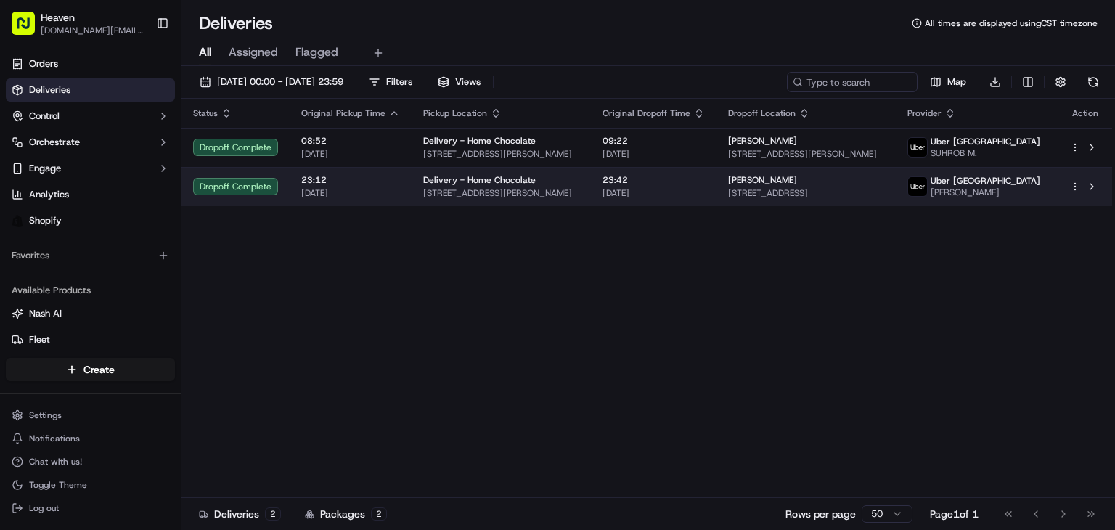
click at [716, 192] on td "23:42 [DATE]" at bounding box center [654, 186] width 126 height 39
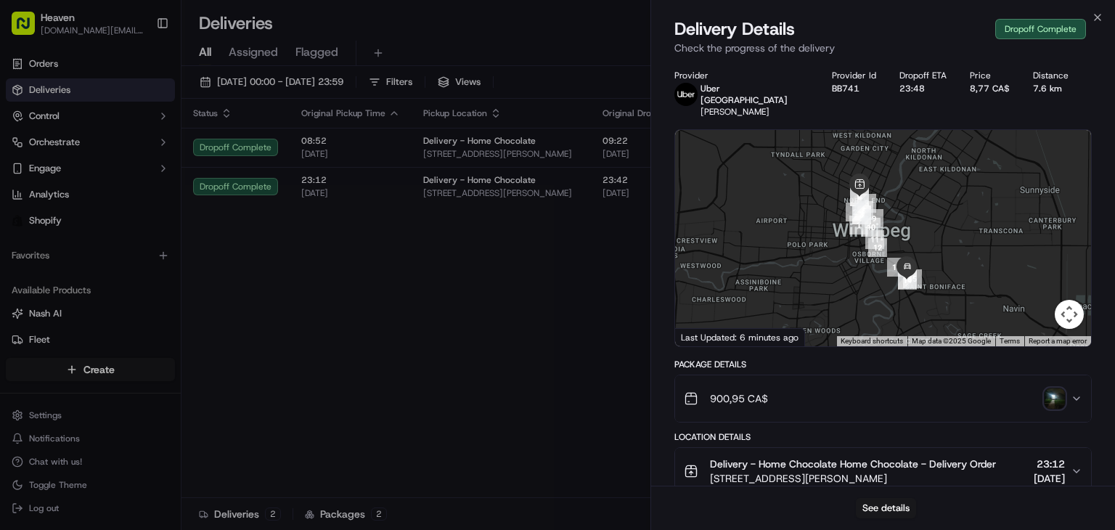
click at [1051, 388] on img "button" at bounding box center [1054, 398] width 20 height 20
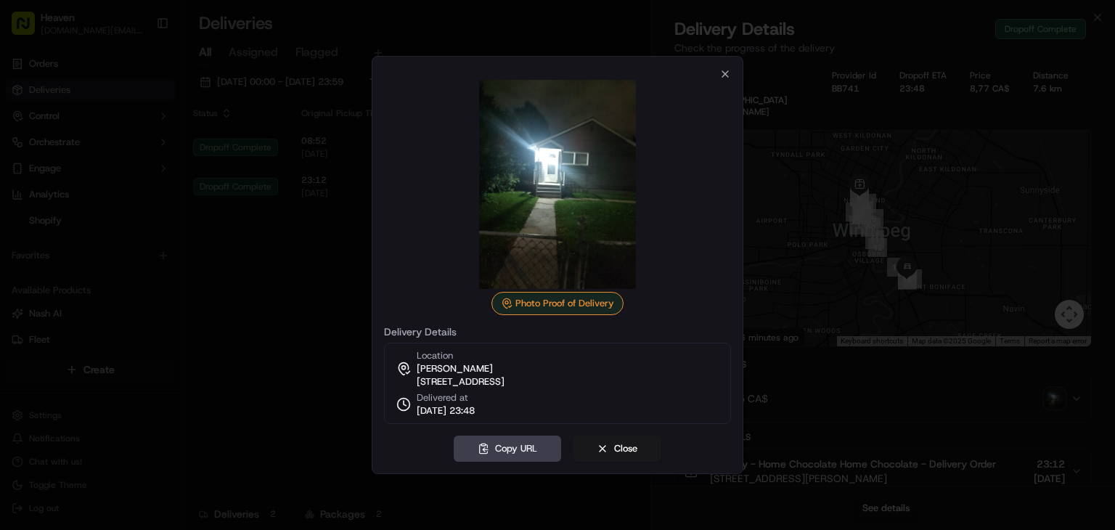
click at [569, 214] on img at bounding box center [557, 184] width 209 height 209
click at [725, 68] on icon "button" at bounding box center [725, 74] width 12 height 12
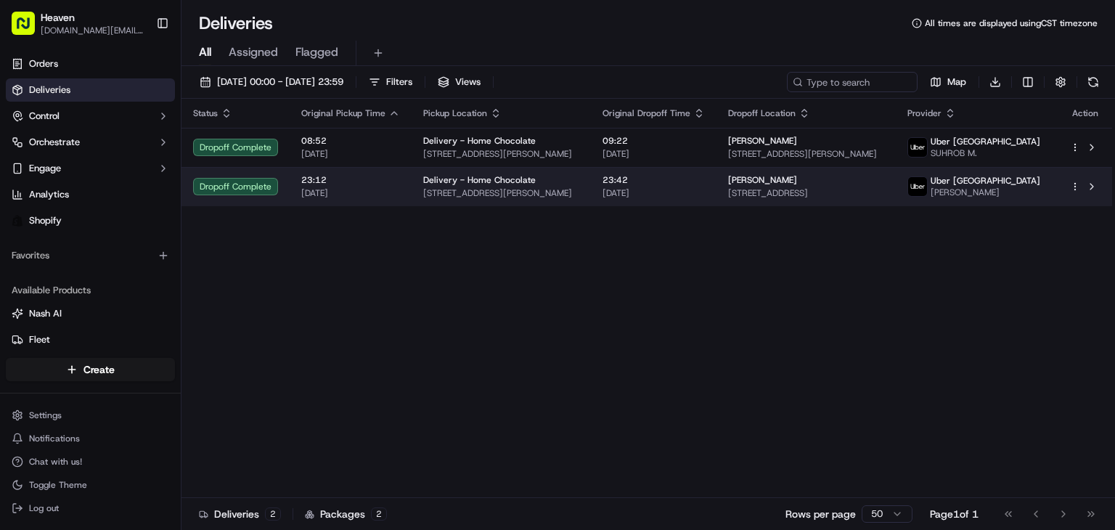
click at [692, 194] on span "[DATE]" at bounding box center [653, 193] width 102 height 12
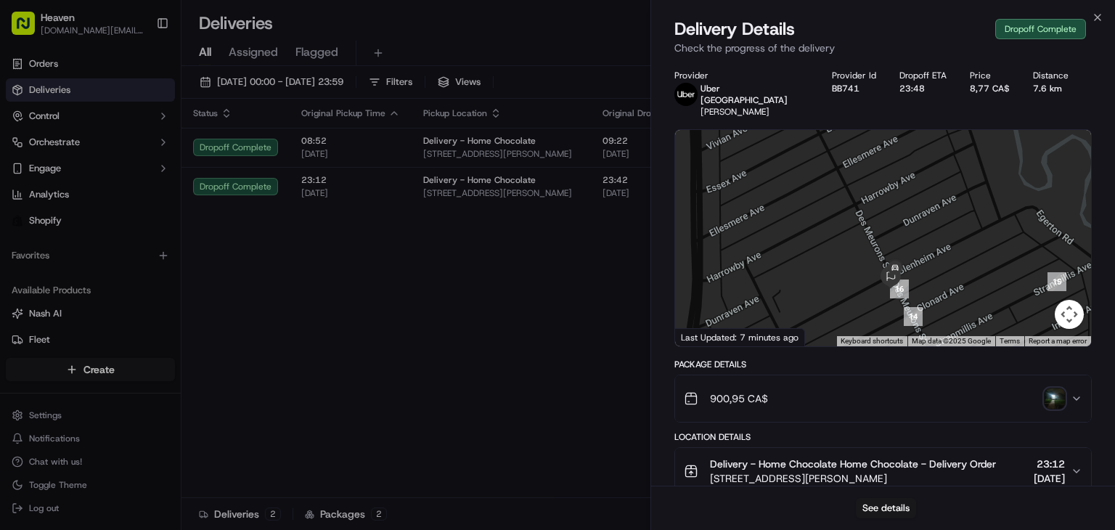
drag, startPoint x: 880, startPoint y: 252, endPoint x: 934, endPoint y: 271, distance: 57.2
click at [934, 271] on div at bounding box center [883, 238] width 416 height 216
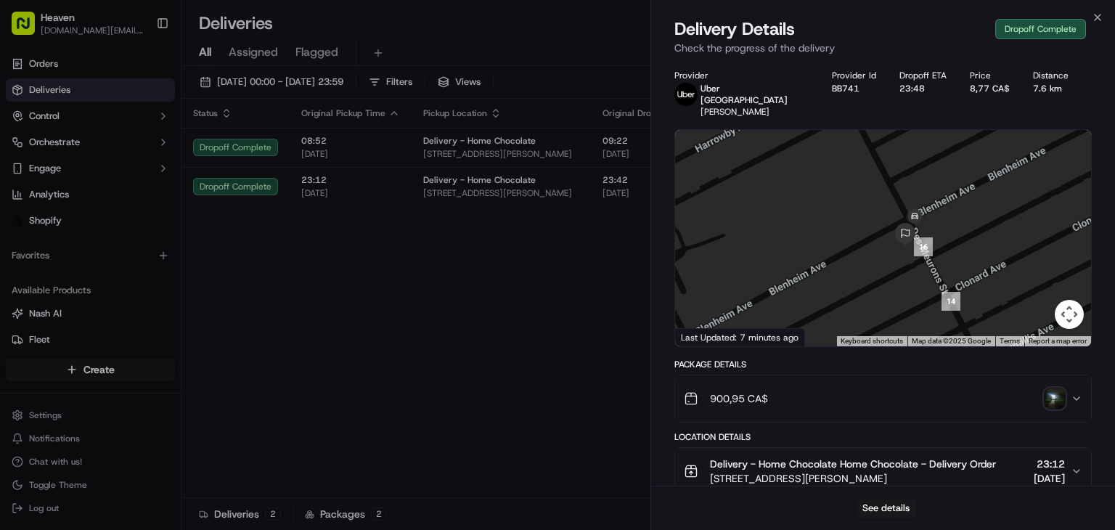
drag, startPoint x: 935, startPoint y: 271, endPoint x: 992, endPoint y: 207, distance: 86.4
click at [992, 207] on div at bounding box center [883, 238] width 416 height 216
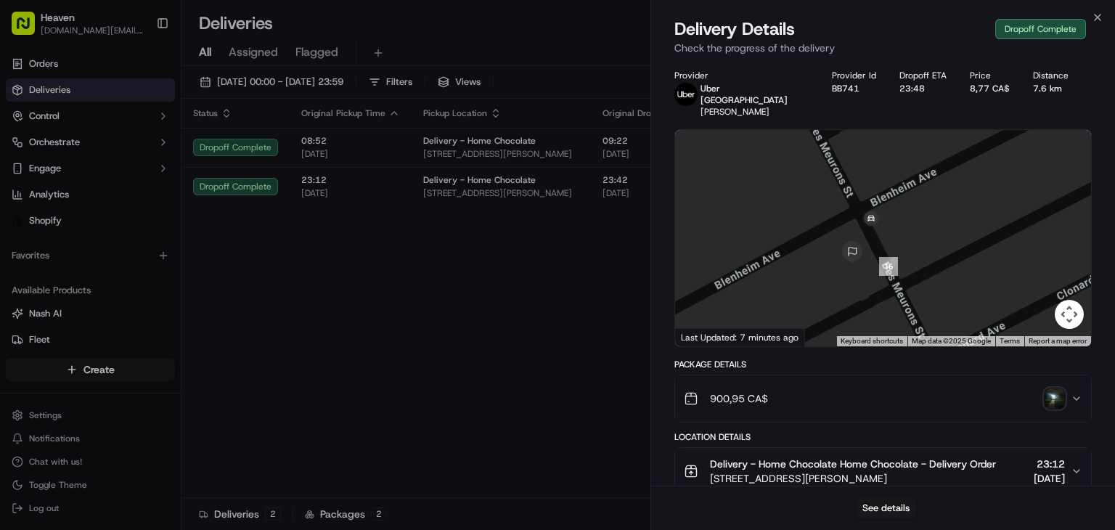
drag, startPoint x: 920, startPoint y: 208, endPoint x: 989, endPoint y: 200, distance: 69.5
click at [989, 200] on div at bounding box center [883, 238] width 416 height 216
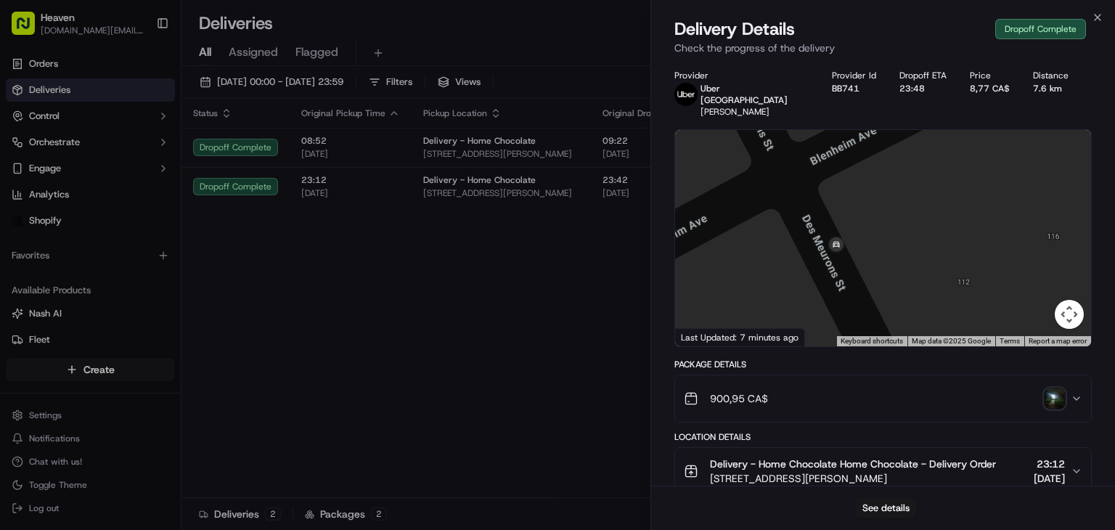
drag, startPoint x: 935, startPoint y: 231, endPoint x: 966, endPoint y: 171, distance: 67.5
click at [966, 171] on div at bounding box center [883, 238] width 416 height 216
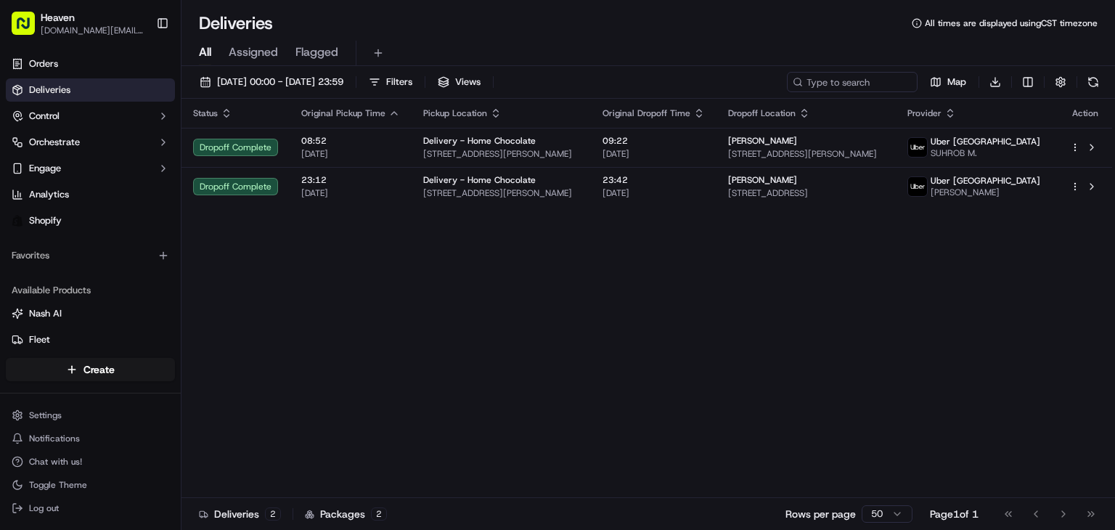
click at [396, 152] on span "[DATE]" at bounding box center [350, 154] width 99 height 12
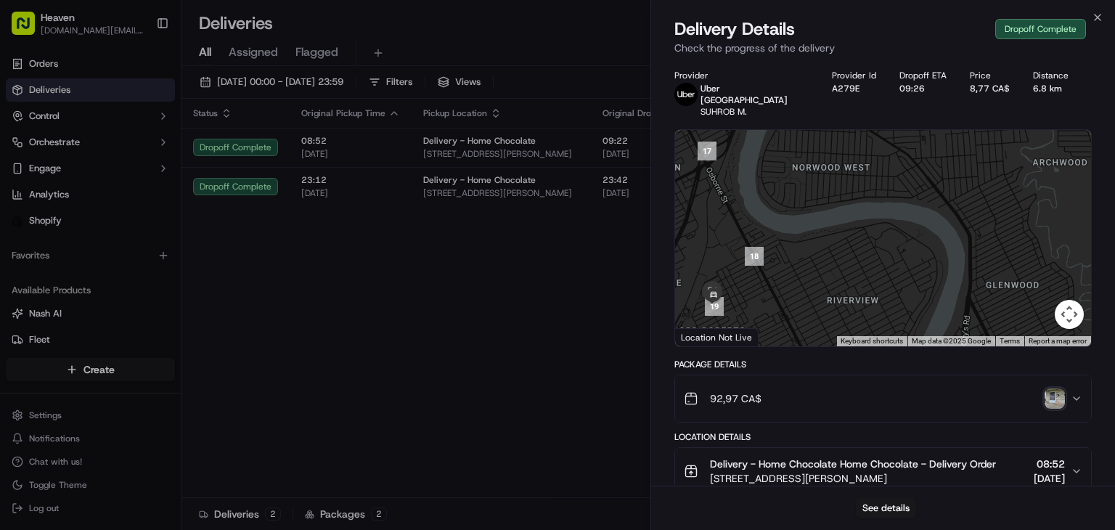
drag, startPoint x: 819, startPoint y: 262, endPoint x: 888, endPoint y: 238, distance: 72.3
click at [888, 238] on div at bounding box center [883, 238] width 416 height 216
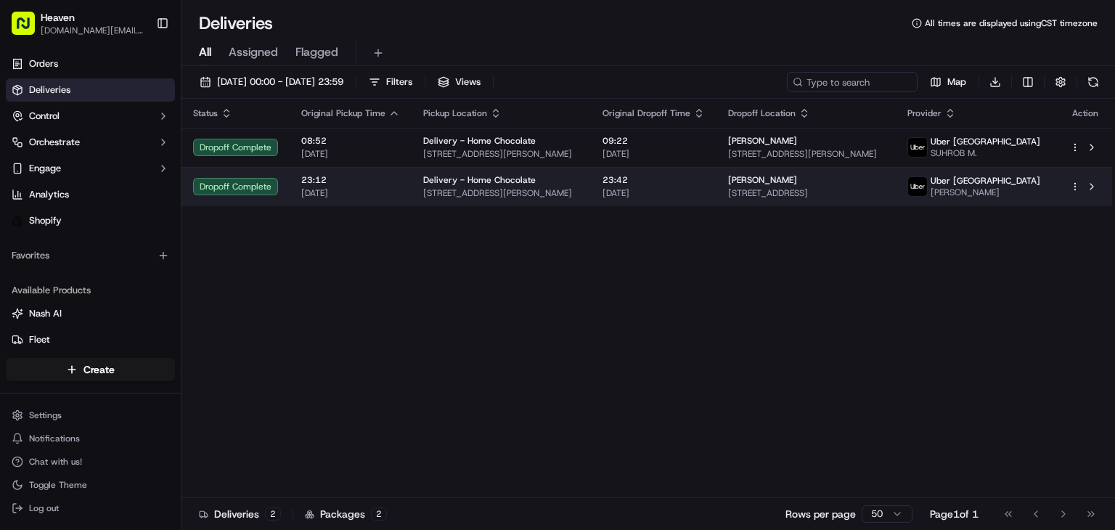
click at [716, 200] on td "23:42 [DATE]" at bounding box center [654, 186] width 126 height 39
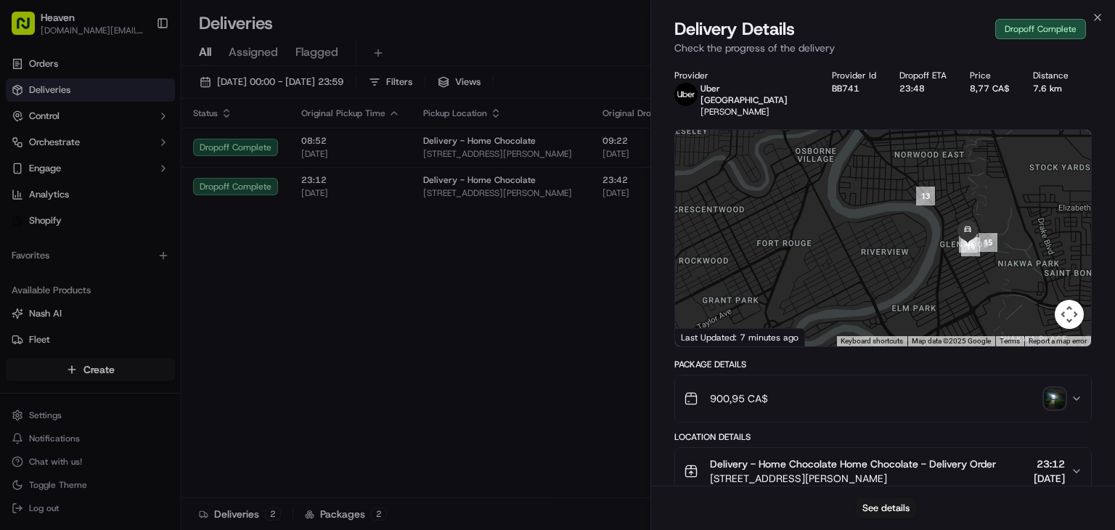
drag, startPoint x: 912, startPoint y: 271, endPoint x: 756, endPoint y: 256, distance: 156.0
click at [758, 258] on div at bounding box center [883, 238] width 416 height 216
